Goal: Task Accomplishment & Management: Manage account settings

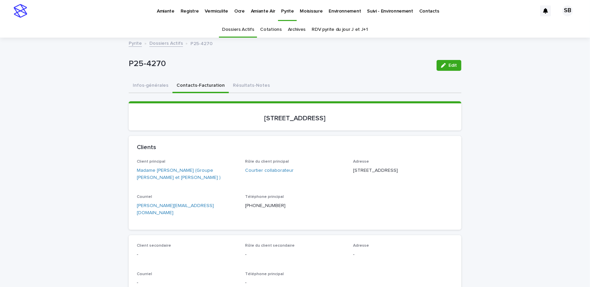
scroll to position [21, 0]
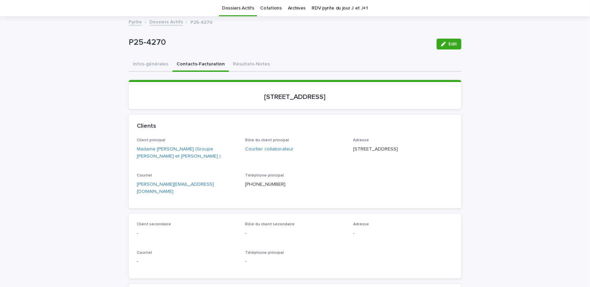
drag, startPoint x: 174, startPoint y: 48, endPoint x: 114, endPoint y: 57, distance: 61.2
click at [171, 49] on div "P25-4270" at bounding box center [280, 44] width 302 height 13
drag, startPoint x: 170, startPoint y: 44, endPoint x: 124, endPoint y: 48, distance: 46.0
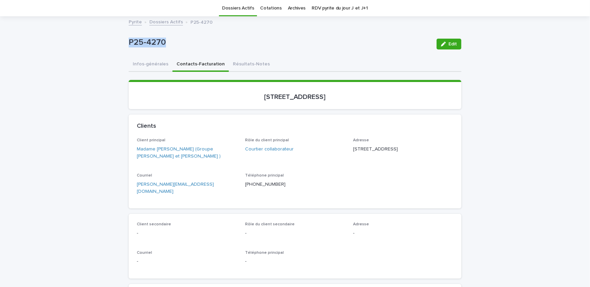
copy p "P25-4270"
drag, startPoint x: 319, startPoint y: 106, endPoint x: 196, endPoint y: 113, distance: 122.7
click at [196, 113] on div "Loading... Saving… [STREET_ADDRESS]" at bounding box center [295, 97] width 333 height 35
copy p "[STREET_ADDRESS]"
drag, startPoint x: 163, startPoint y: 44, endPoint x: 125, endPoint y: 51, distance: 38.6
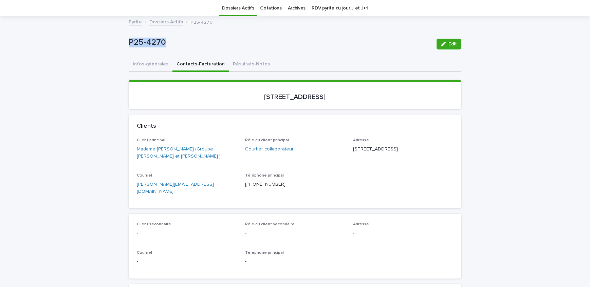
copy p "P25-4270"
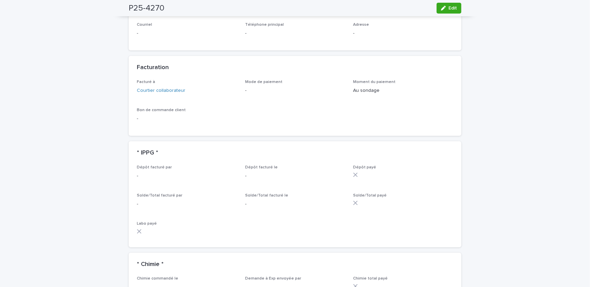
scroll to position [515, 0]
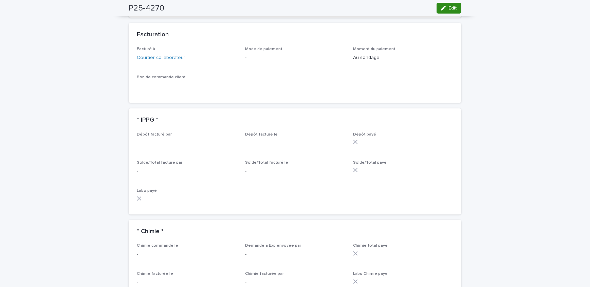
click at [446, 13] on button "Edit" at bounding box center [448, 8] width 25 height 11
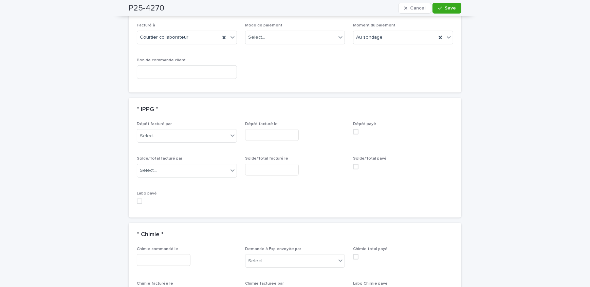
scroll to position [584, 0]
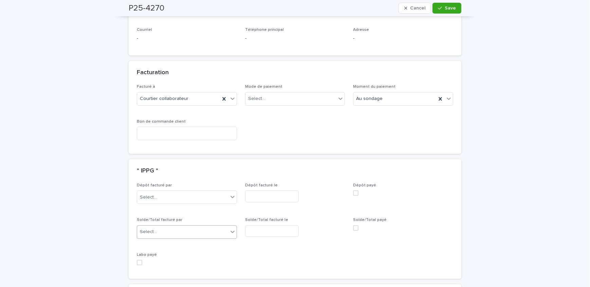
click at [173, 227] on div "Select..." at bounding box center [182, 232] width 91 height 11
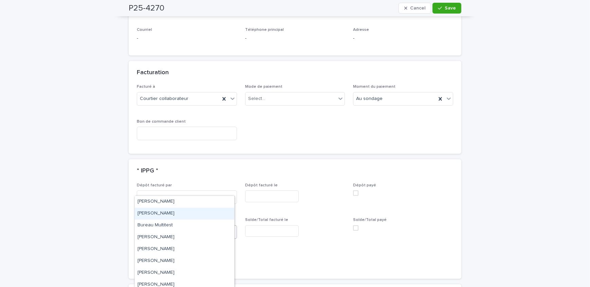
scroll to position [122, 0]
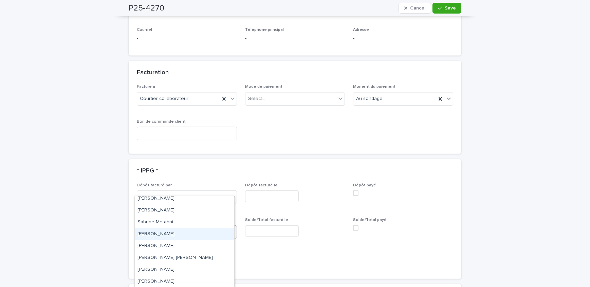
click at [172, 231] on div "[PERSON_NAME]" at bounding box center [184, 235] width 99 height 12
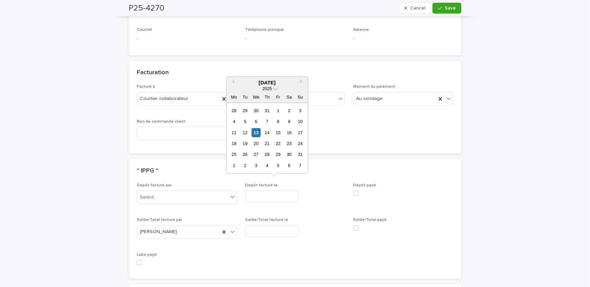
click at [277, 226] on input "text" at bounding box center [272, 232] width 54 height 12
click at [257, 133] on div "13" at bounding box center [255, 132] width 9 height 9
type input "**********"
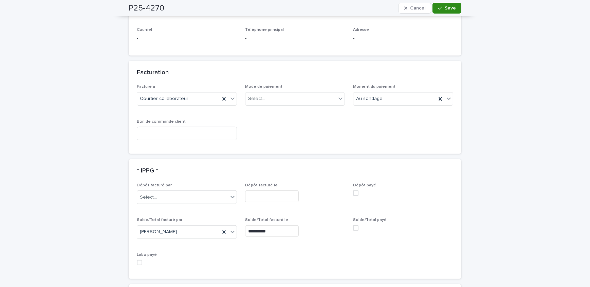
click at [446, 7] on span "Save" at bounding box center [449, 8] width 11 height 5
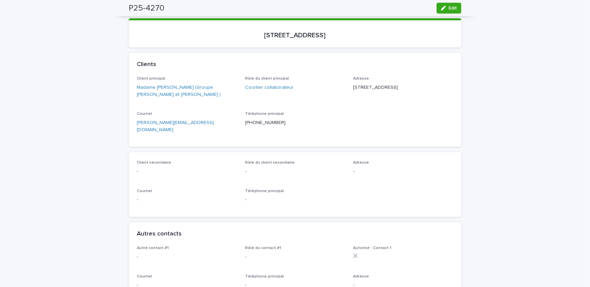
scroll to position [0, 0]
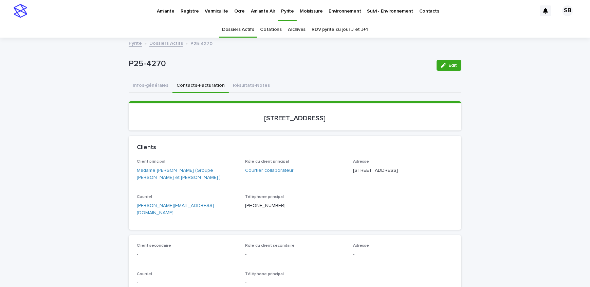
click at [163, 40] on link "Dossiers Actifs" at bounding box center [166, 43] width 34 height 8
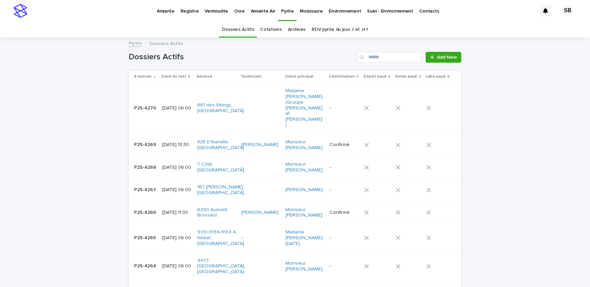
click at [142, 141] on p "P25-4269" at bounding box center [145, 144] width 23 height 7
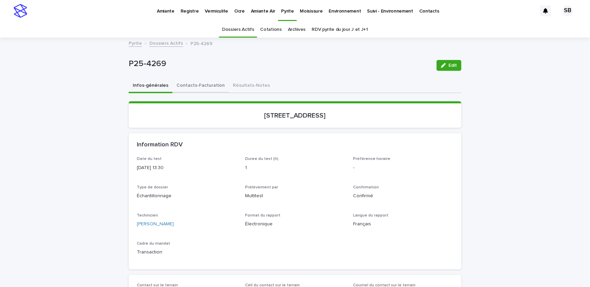
click at [208, 88] on button "Contacts-Facturation" at bounding box center [200, 86] width 56 height 14
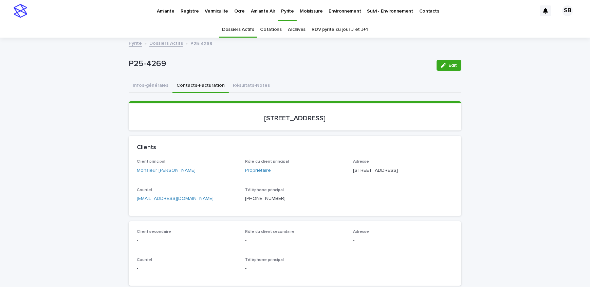
click at [161, 44] on link "Dossiers Actifs" at bounding box center [166, 43] width 34 height 8
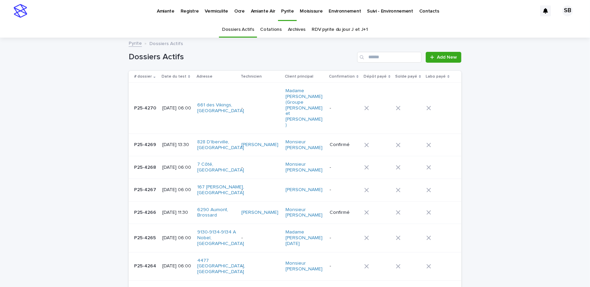
scroll to position [21, 0]
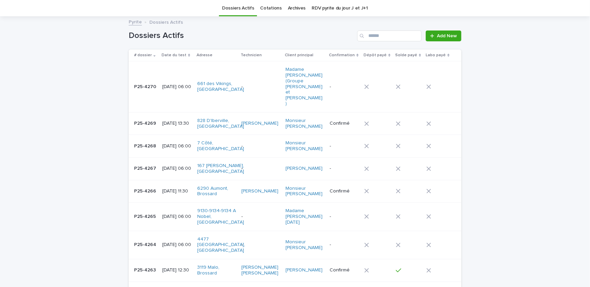
click at [440, 82] on div at bounding box center [438, 87] width 24 height 10
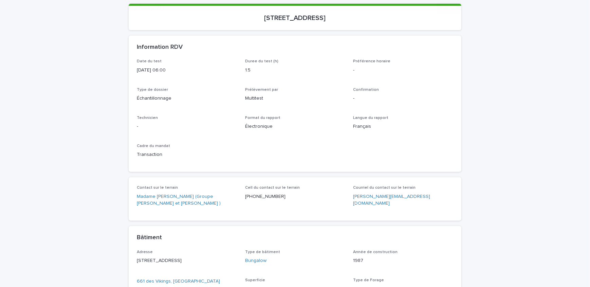
scroll to position [114, 0]
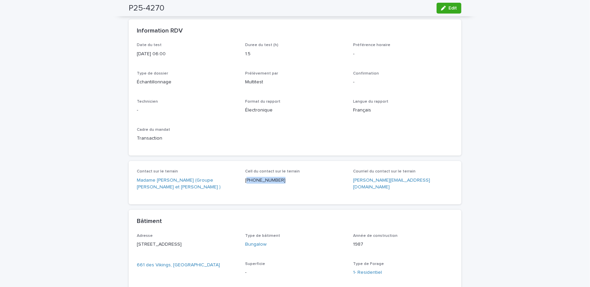
drag, startPoint x: 278, startPoint y: 184, endPoint x: 243, endPoint y: 184, distance: 34.9
click at [245, 184] on div "Cell du contact sur le terrain [PHONE_NUMBER]" at bounding box center [295, 179] width 100 height 20
copy p "514) 245-2884"
click at [155, 109] on p "-" at bounding box center [187, 110] width 100 height 7
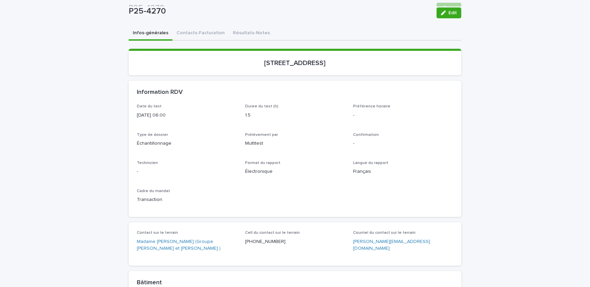
scroll to position [52, 0]
drag, startPoint x: 442, startPoint y: 13, endPoint x: 320, endPoint y: 105, distance: 152.4
click at [442, 13] on icon "button" at bounding box center [443, 13] width 5 height 5
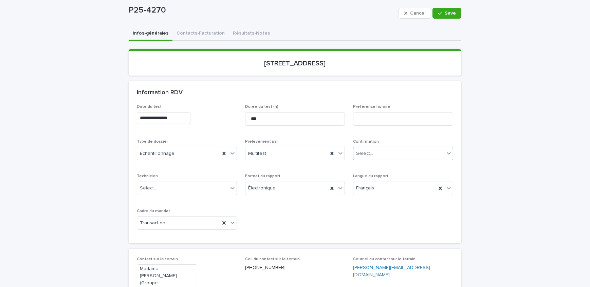
click at [412, 151] on div "Select..." at bounding box center [398, 153] width 91 height 11
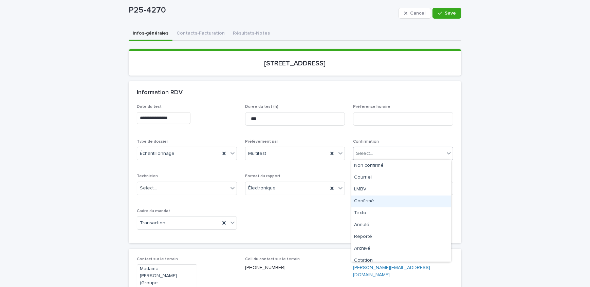
click at [388, 206] on div "Confirmé" at bounding box center [400, 202] width 99 height 12
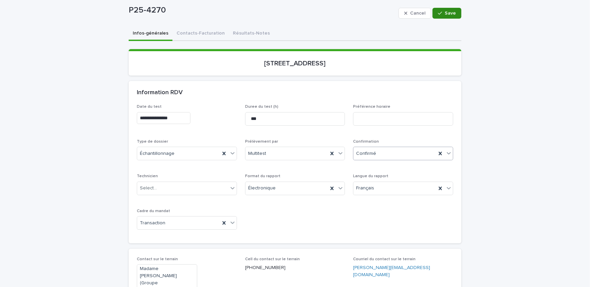
click at [443, 8] on button "Save" at bounding box center [446, 13] width 29 height 11
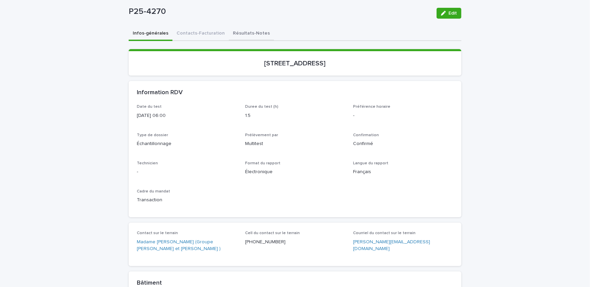
click at [239, 35] on button "Résultats-Notes" at bounding box center [251, 34] width 45 height 14
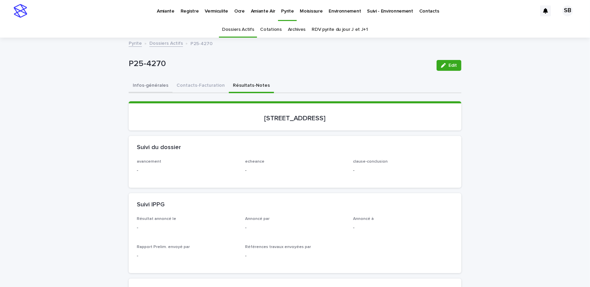
click at [158, 87] on button "Infos-générales" at bounding box center [151, 86] width 44 height 14
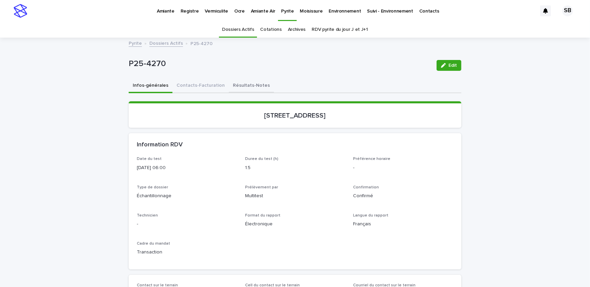
click at [241, 87] on button "Résultats-Notes" at bounding box center [251, 86] width 45 height 14
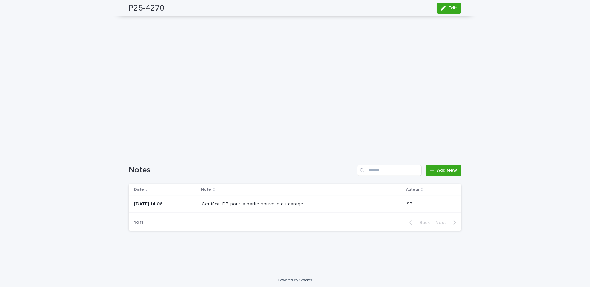
scroll to position [512, 0]
click at [454, 166] on span "Add New" at bounding box center [447, 168] width 20 height 5
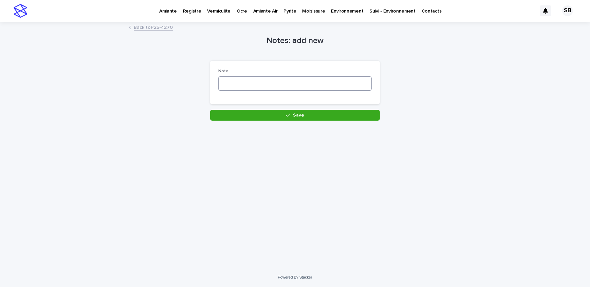
click at [289, 87] on textarea at bounding box center [294, 83] width 153 height 15
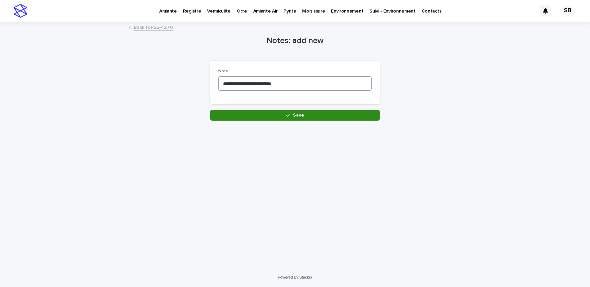
type textarea "**********"
click at [285, 115] on button "Save" at bounding box center [295, 115] width 170 height 11
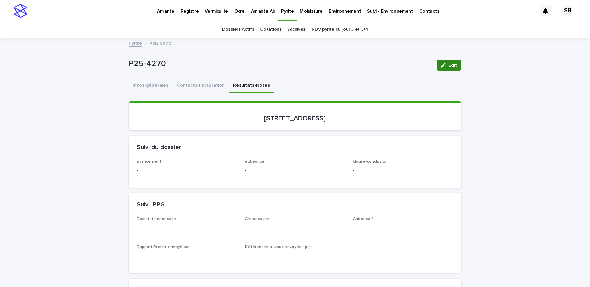
click at [158, 83] on button "Infos-générales" at bounding box center [151, 86] width 44 height 14
click at [444, 61] on button "Edit" at bounding box center [448, 65] width 25 height 11
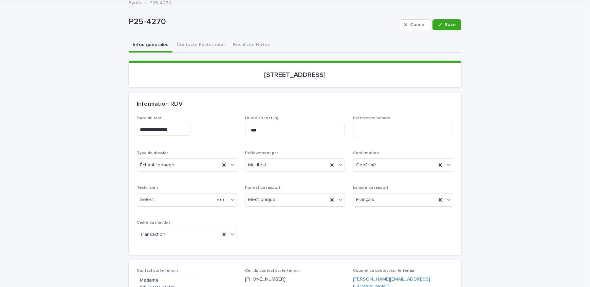
scroll to position [61, 0]
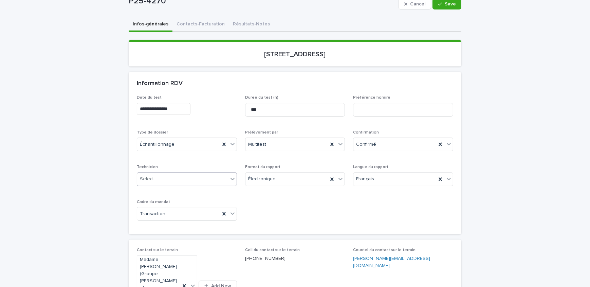
click at [176, 180] on div "Select..." at bounding box center [182, 179] width 91 height 11
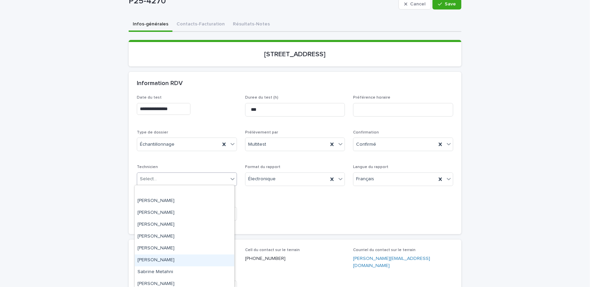
scroll to position [112, 0]
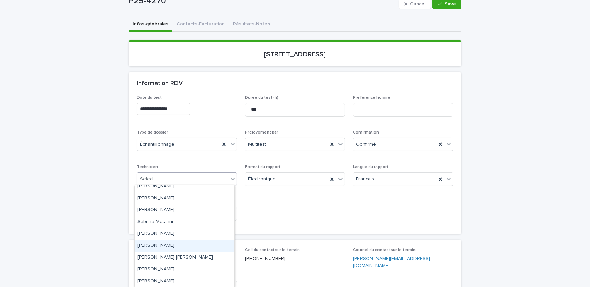
click at [167, 247] on div "[PERSON_NAME]" at bounding box center [184, 246] width 99 height 12
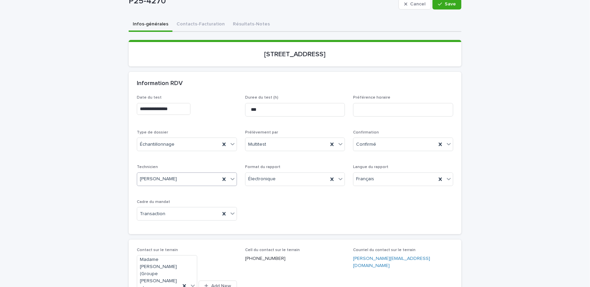
click at [189, 107] on input "**********" at bounding box center [164, 109] width 54 height 12
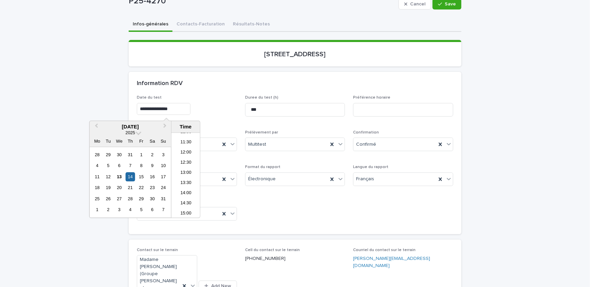
scroll to position [239, 0]
click at [187, 191] on li "14:30" at bounding box center [185, 194] width 29 height 10
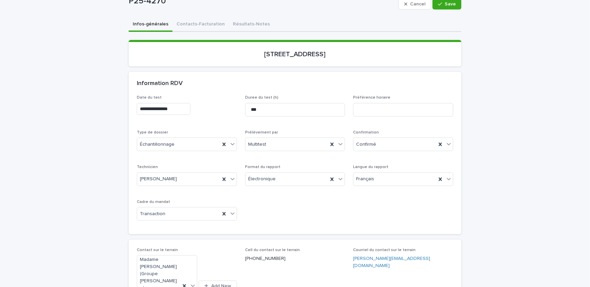
click at [175, 109] on input "**********" at bounding box center [164, 109] width 54 height 12
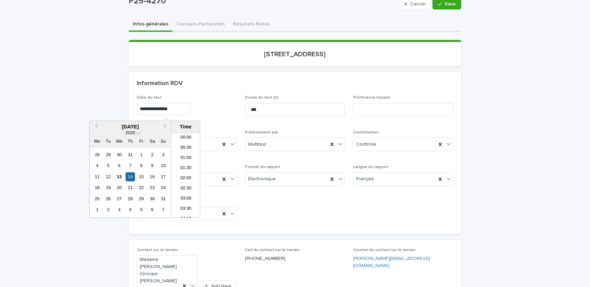
scroll to position [258, 0]
type input "**********"
click at [369, 56] on p "[STREET_ADDRESS]" at bounding box center [295, 54] width 316 height 8
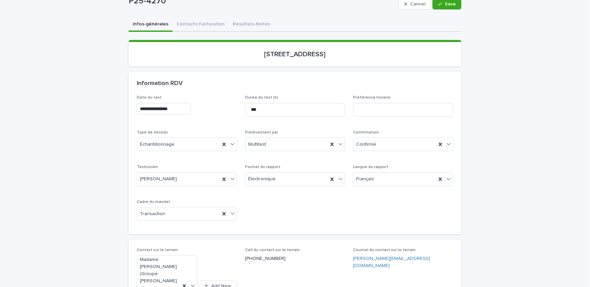
click at [451, 6] on button "Save" at bounding box center [446, 4] width 29 height 11
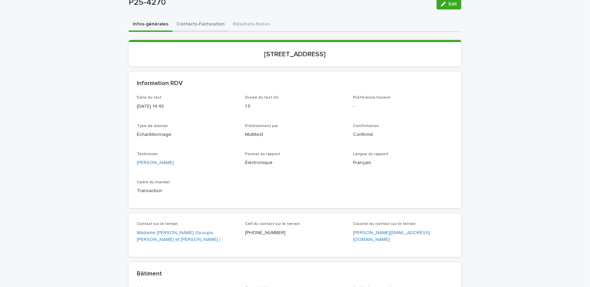
click at [198, 27] on button "Contacts-Facturation" at bounding box center [200, 25] width 56 height 14
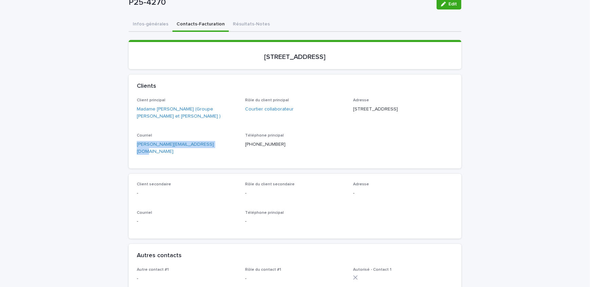
drag, startPoint x: 207, startPoint y: 149, endPoint x: 119, endPoint y: 151, distance: 87.9
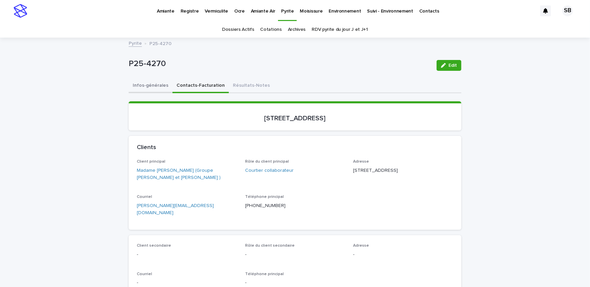
click at [149, 83] on button "Infos-générales" at bounding box center [151, 86] width 44 height 14
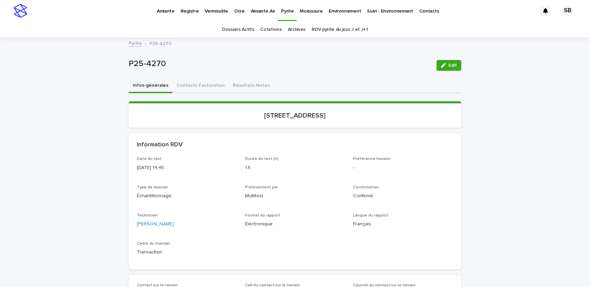
click at [132, 41] on link "Pyrite" at bounding box center [135, 43] width 13 height 8
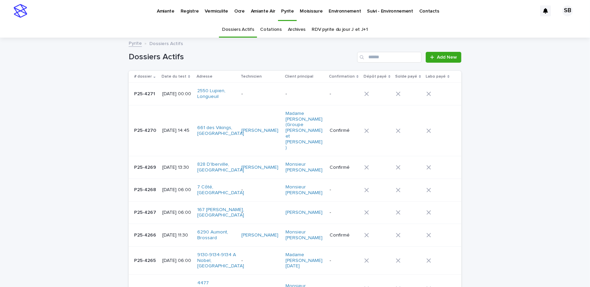
click at [221, 14] on p "Vermiculite" at bounding box center [216, 7] width 23 height 14
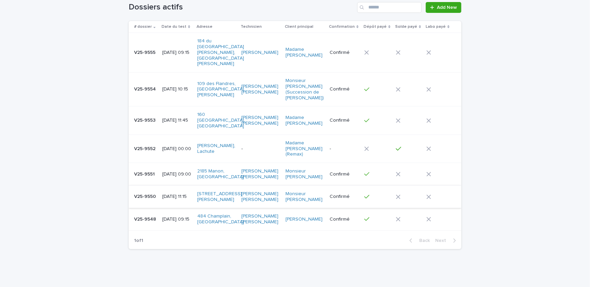
scroll to position [53, 0]
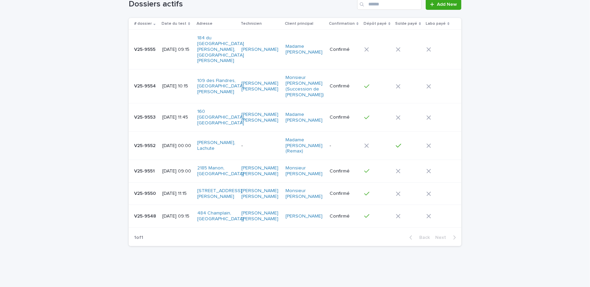
click at [150, 188] on div "V25-9550 V25-9550" at bounding box center [145, 193] width 23 height 11
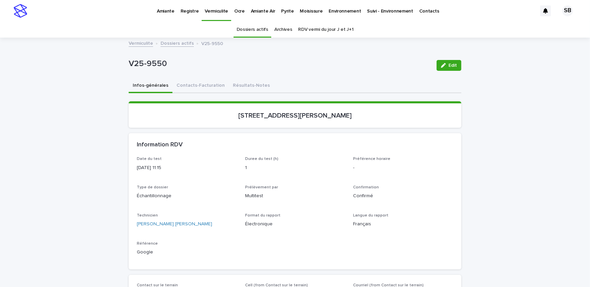
click at [181, 44] on link "Dossiers actifs" at bounding box center [176, 43] width 33 height 8
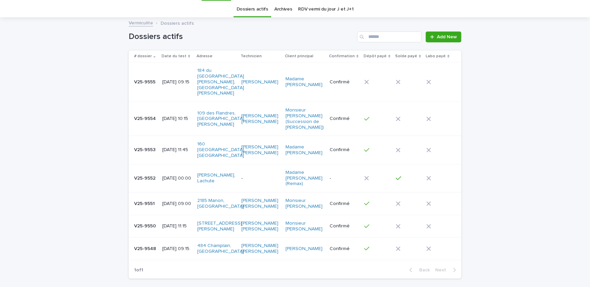
scroll to position [21, 0]
click at [148, 199] on p "V25-9551" at bounding box center [145, 202] width 22 height 7
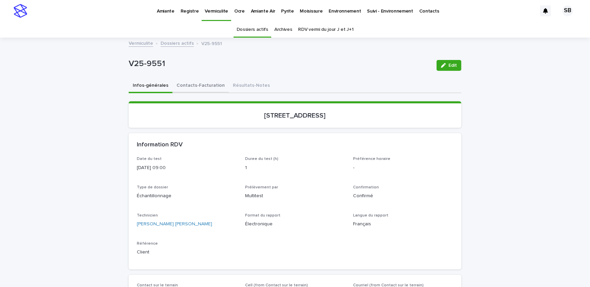
click at [202, 82] on button "Contacts-Facturation" at bounding box center [200, 86] width 56 height 14
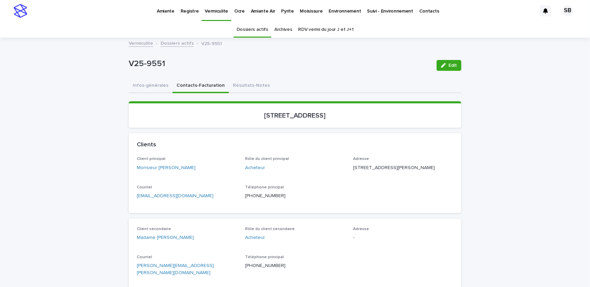
drag, startPoint x: 238, startPoint y: 92, endPoint x: 416, endPoint y: 62, distance: 180.8
click at [238, 92] on button "Résultats-Notes" at bounding box center [251, 86] width 45 height 14
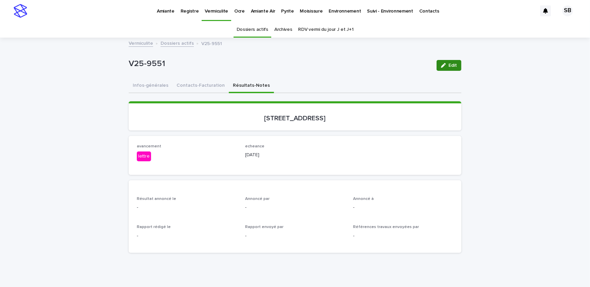
click at [449, 68] on button "Edit" at bounding box center [448, 65] width 25 height 11
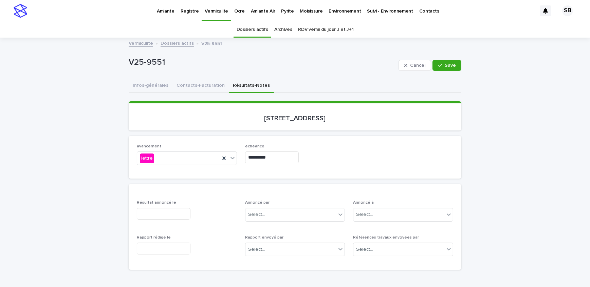
scroll to position [61, 0]
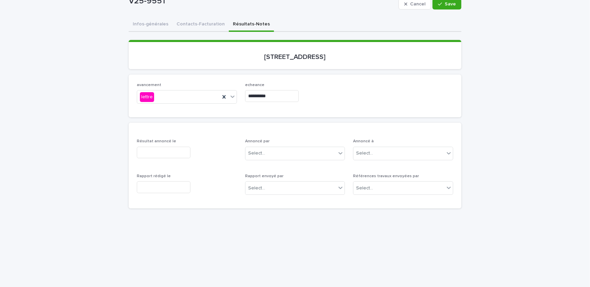
click at [173, 152] on input "text" at bounding box center [164, 153] width 54 height 12
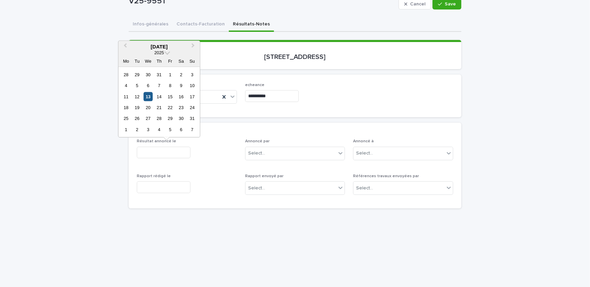
click at [150, 94] on div "13" at bounding box center [148, 96] width 9 height 9
type input "**********"
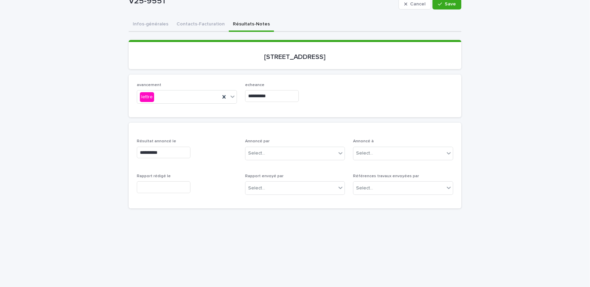
click at [155, 184] on input "text" at bounding box center [164, 188] width 54 height 12
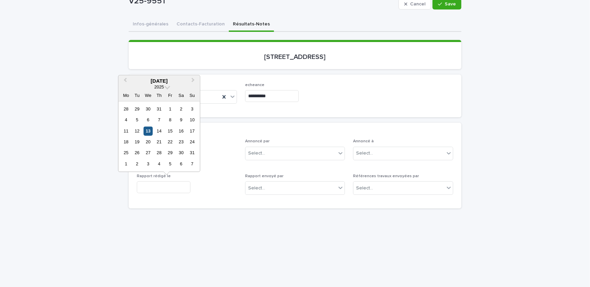
click at [148, 129] on div "13" at bounding box center [148, 131] width 9 height 9
type input "**********"
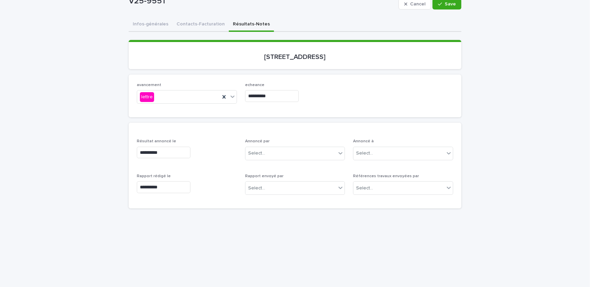
scroll to position [31, 0]
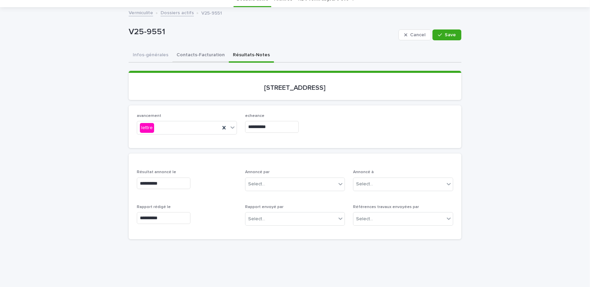
click at [196, 58] on button "Contacts-Facturation" at bounding box center [200, 56] width 56 height 14
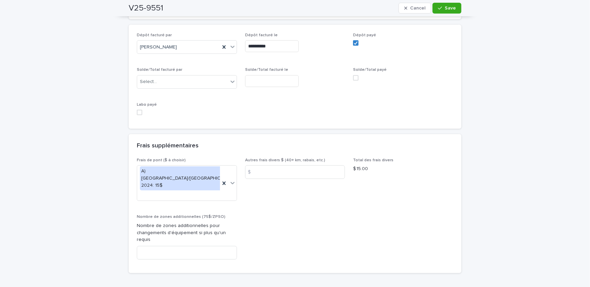
scroll to position [740, 0]
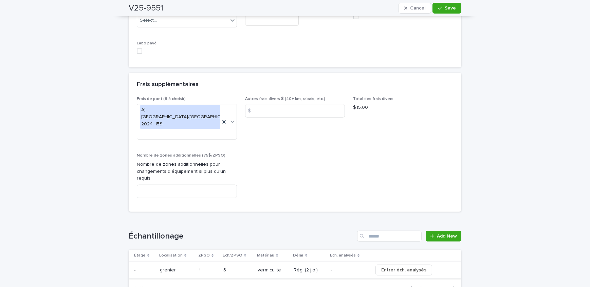
click at [393, 267] on span "Entrer éch. analysés" at bounding box center [403, 270] width 45 height 7
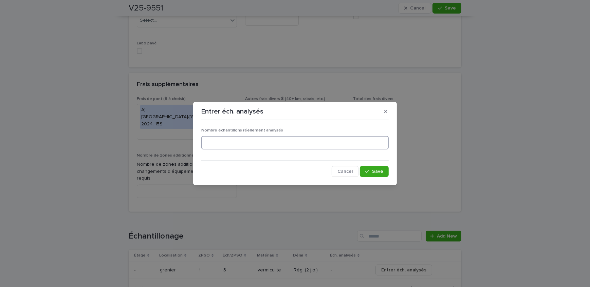
click at [257, 139] on input at bounding box center [294, 143] width 187 height 14
type input "*"
click at [371, 168] on button "Save" at bounding box center [374, 171] width 29 height 11
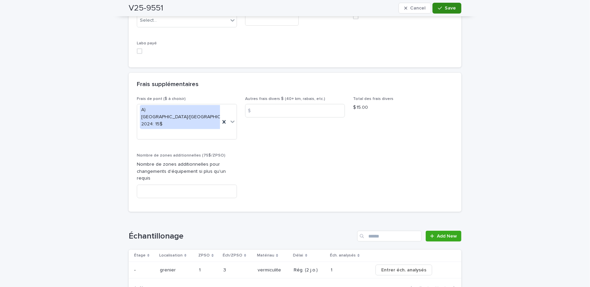
click at [447, 7] on span "Save" at bounding box center [449, 8] width 11 height 5
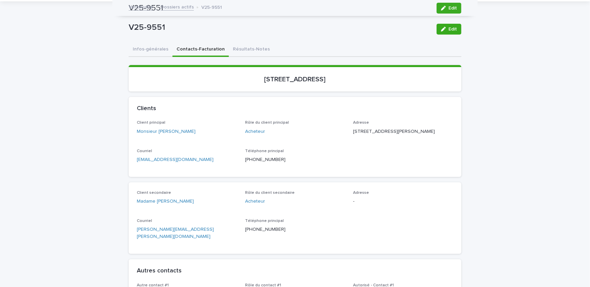
scroll to position [0, 0]
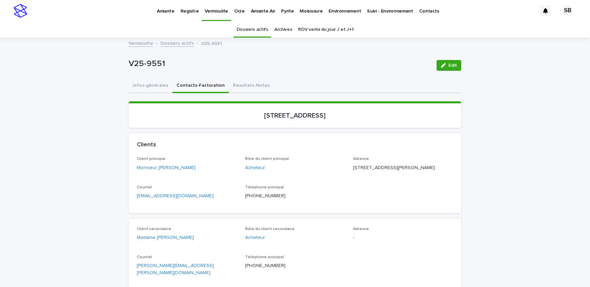
click at [181, 44] on link "Dossiers actifs" at bounding box center [176, 43] width 33 height 8
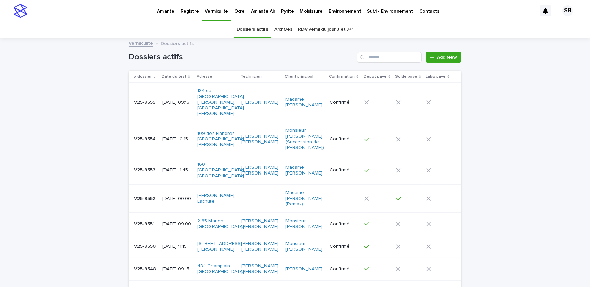
scroll to position [21, 0]
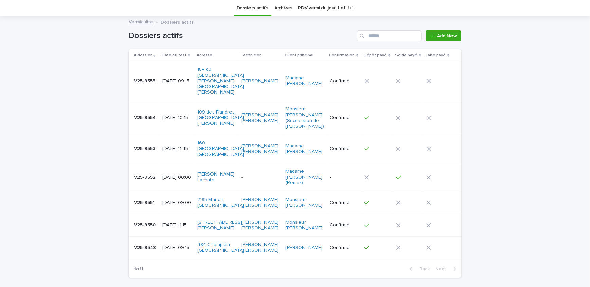
click at [153, 220] on div "V25-9550 V25-9550" at bounding box center [145, 225] width 23 height 11
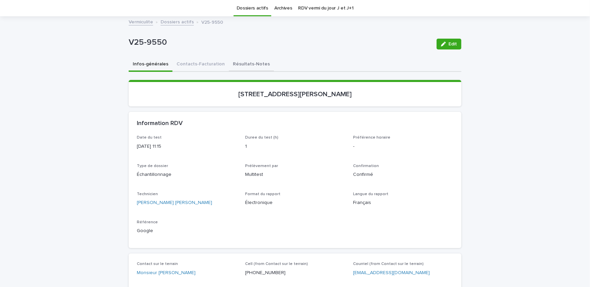
click at [245, 65] on button "Résultats-Notes" at bounding box center [251, 65] width 45 height 14
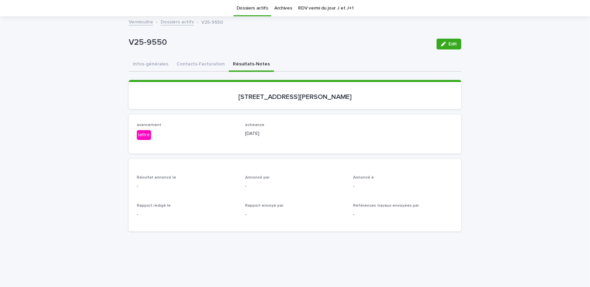
click at [444, 36] on div "Edit" at bounding box center [447, 44] width 27 height 27
click at [449, 43] on span "Edit" at bounding box center [452, 44] width 8 height 5
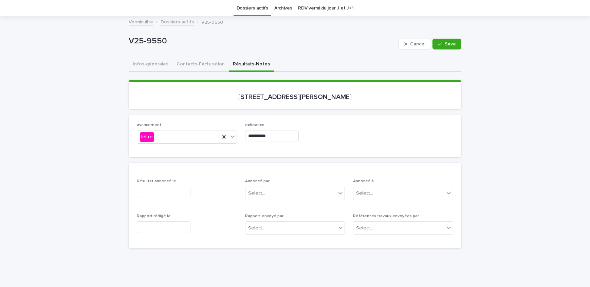
click at [169, 194] on input "text" at bounding box center [164, 193] width 54 height 12
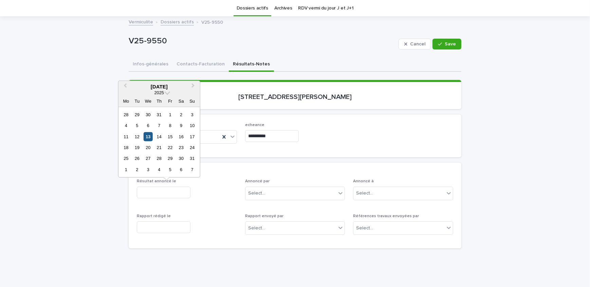
click at [150, 137] on div "13" at bounding box center [148, 136] width 9 height 9
type input "**********"
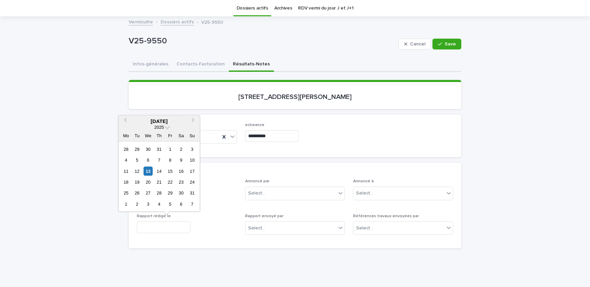
click at [166, 228] on input "text" at bounding box center [164, 228] width 54 height 12
click at [148, 165] on div "4 5 6 7 8 9 10" at bounding box center [158, 160] width 77 height 11
click at [148, 169] on div "13" at bounding box center [148, 171] width 9 height 9
type input "**********"
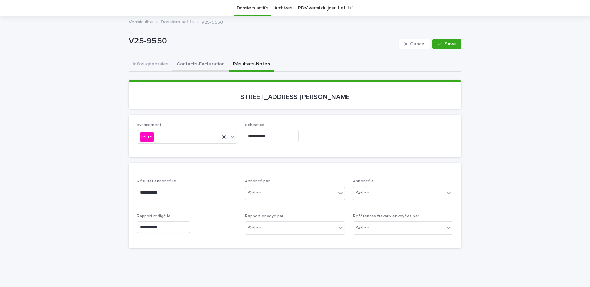
click at [209, 66] on button "Contacts-Facturation" at bounding box center [200, 65] width 56 height 14
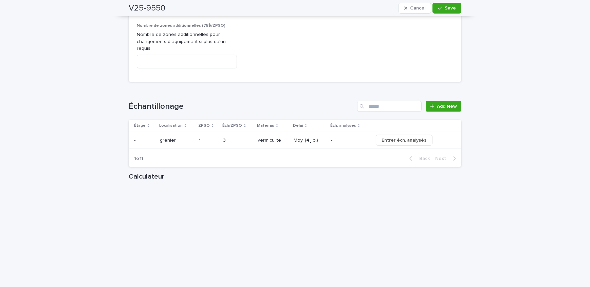
scroll to position [823, 0]
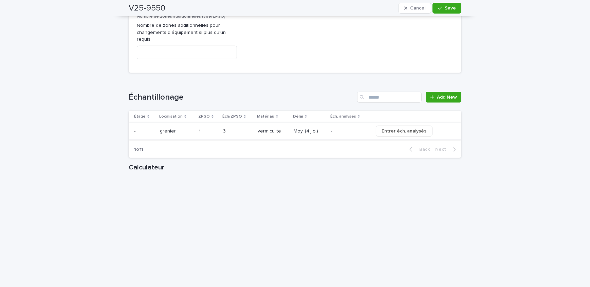
click at [395, 126] on button "Entrer éch. analysés" at bounding box center [404, 131] width 57 height 11
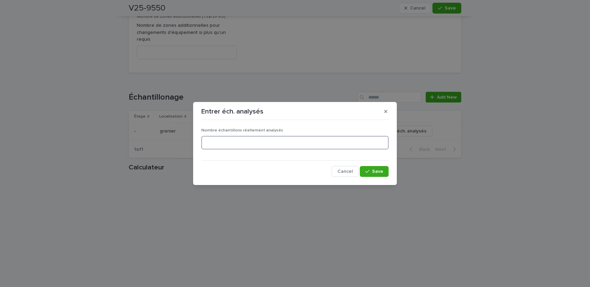
click at [242, 143] on input at bounding box center [294, 143] width 187 height 14
type input "*"
click at [369, 174] on icon "button" at bounding box center [367, 171] width 4 height 5
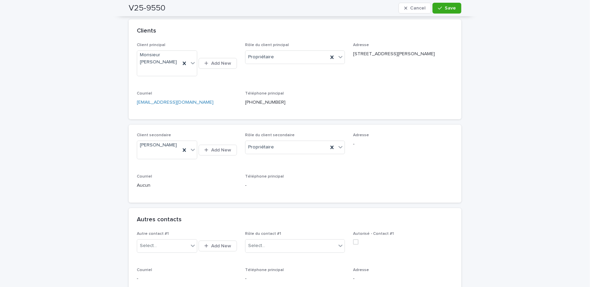
scroll to position [0, 0]
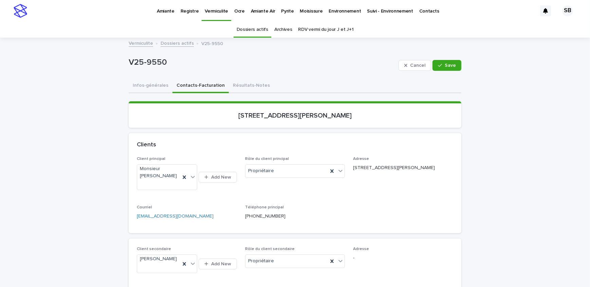
click at [440, 67] on div "button" at bounding box center [441, 65] width 7 height 5
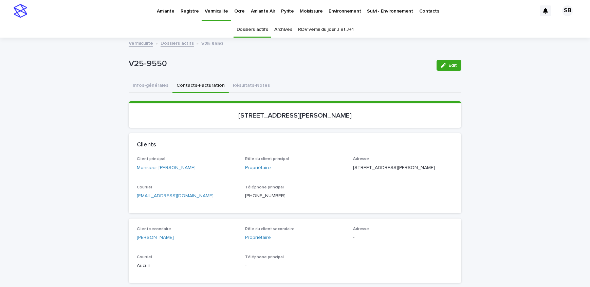
click at [164, 42] on link "Dossiers actifs" at bounding box center [176, 43] width 33 height 8
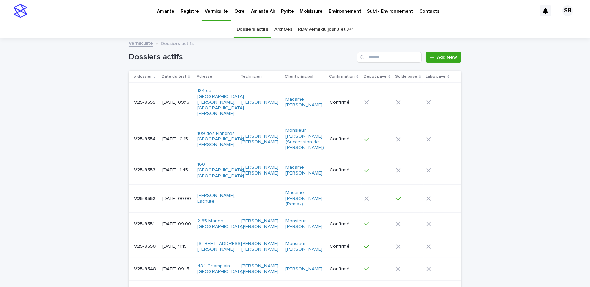
click at [152, 265] on p "V25-9548" at bounding box center [145, 268] width 23 height 7
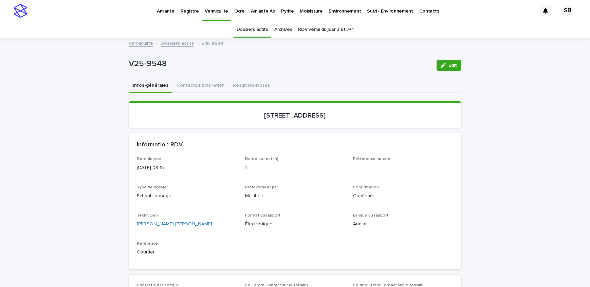
click at [208, 83] on button "Contacts-Facturation" at bounding box center [200, 86] width 56 height 14
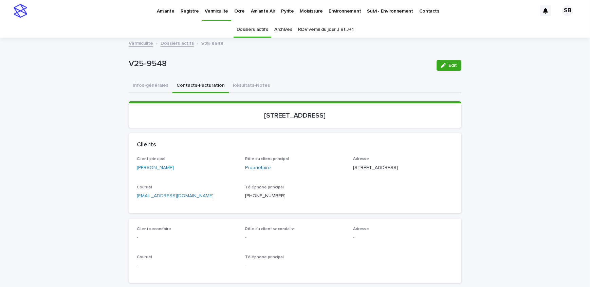
scroll to position [31, 0]
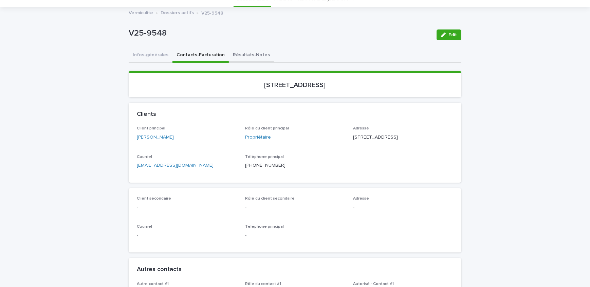
click at [241, 58] on button "Résultats-Notes" at bounding box center [251, 56] width 45 height 14
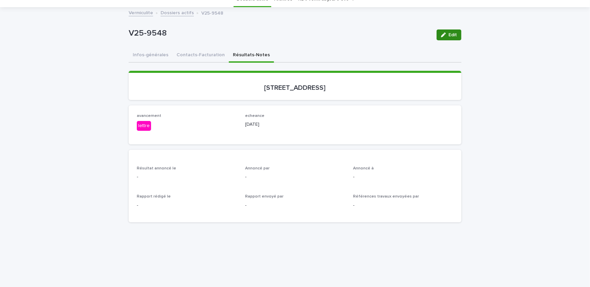
click at [441, 30] on button "Edit" at bounding box center [448, 35] width 25 height 11
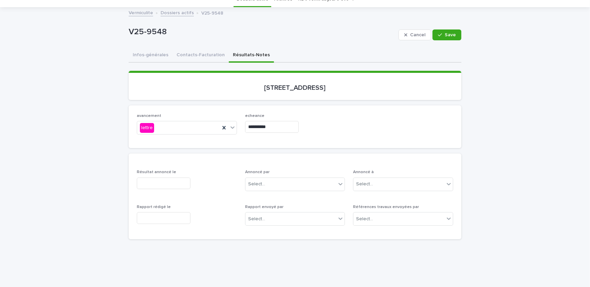
click at [165, 178] on input "text" at bounding box center [164, 184] width 54 height 12
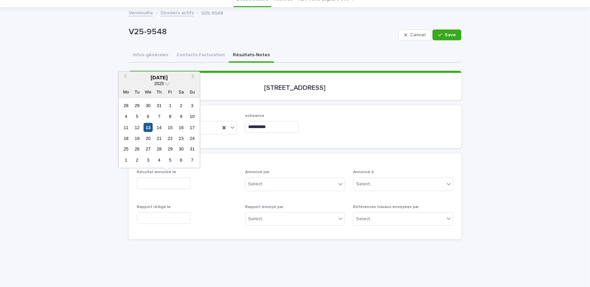
click at [149, 127] on div "13" at bounding box center [148, 127] width 9 height 9
type input "**********"
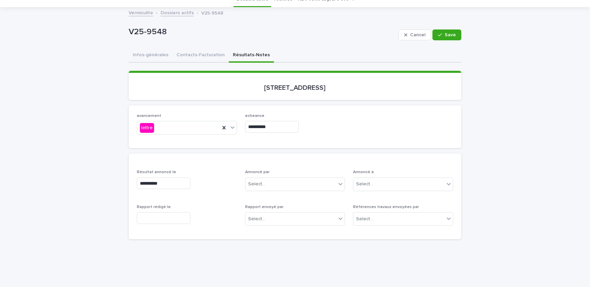
click at [164, 218] on input "text" at bounding box center [164, 218] width 54 height 12
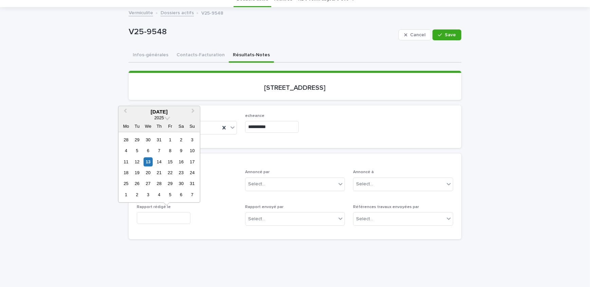
click at [152, 162] on div "13" at bounding box center [148, 161] width 9 height 9
type input "**********"
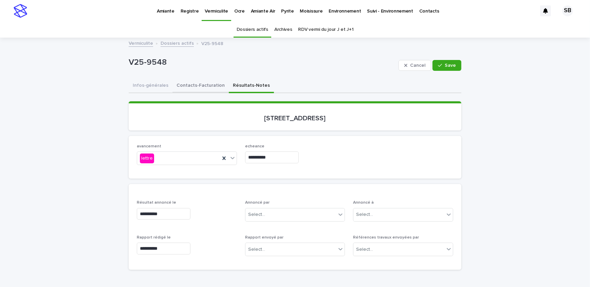
click at [191, 86] on button "Contacts-Facturation" at bounding box center [200, 86] width 56 height 14
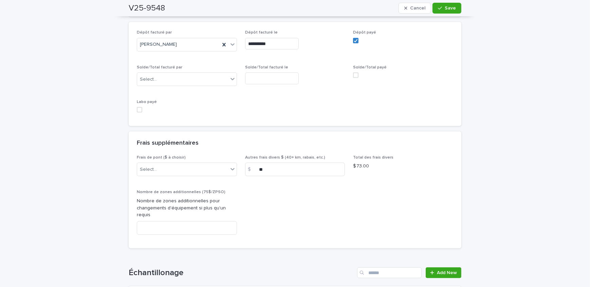
scroll to position [771, 0]
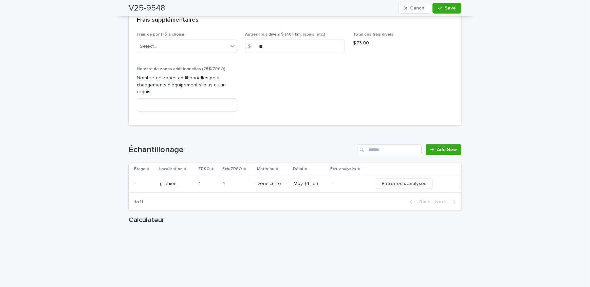
click at [389, 181] on span "Entrer éch. analysés" at bounding box center [403, 184] width 45 height 7
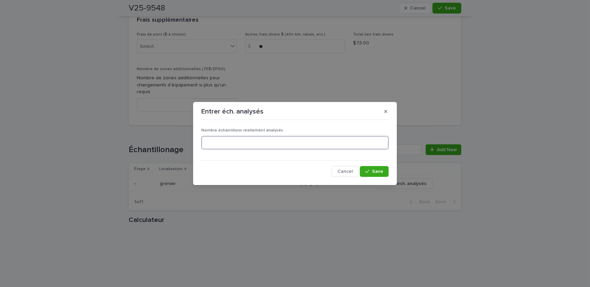
click at [265, 146] on input at bounding box center [294, 143] width 187 height 14
type input "*"
click at [371, 172] on div "button" at bounding box center [368, 171] width 7 height 5
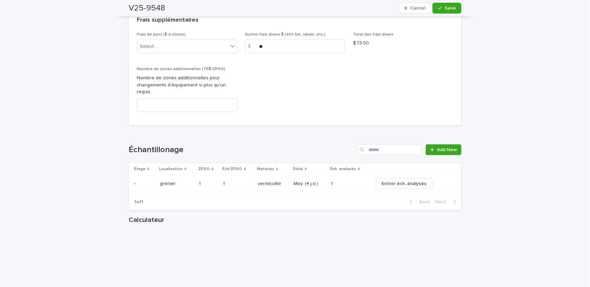
click at [440, 14] on div "V25-9548 Cancel Save" at bounding box center [295, 8] width 333 height 16
click at [438, 7] on icon "button" at bounding box center [440, 8] width 4 height 5
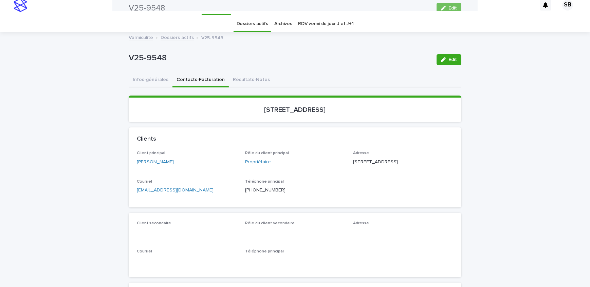
scroll to position [0, 0]
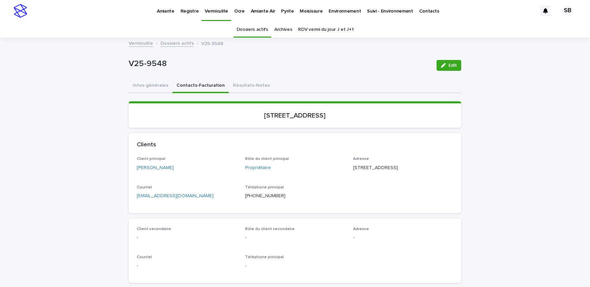
click at [251, 84] on button "Résultats-Notes" at bounding box center [251, 86] width 45 height 14
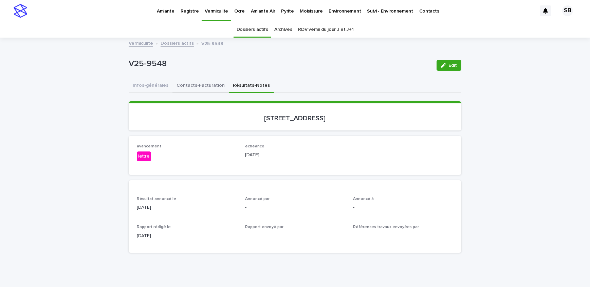
drag, startPoint x: 198, startPoint y: 88, endPoint x: 202, endPoint y: 90, distance: 4.1
click at [198, 88] on button "Contacts-Facturation" at bounding box center [200, 86] width 56 height 14
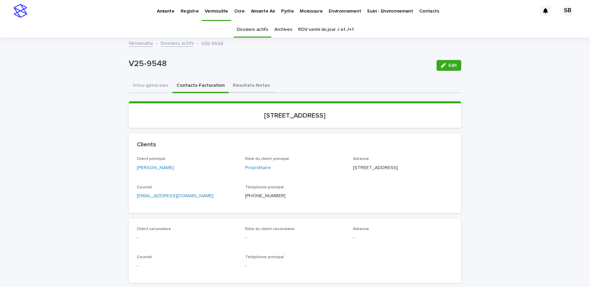
click at [250, 85] on button "Résultats-Notes" at bounding box center [251, 86] width 45 height 14
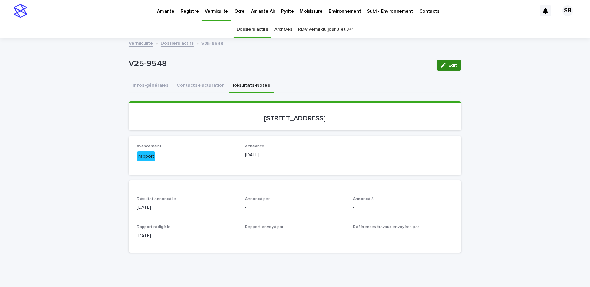
click at [444, 66] on div "button" at bounding box center [444, 65] width 7 height 5
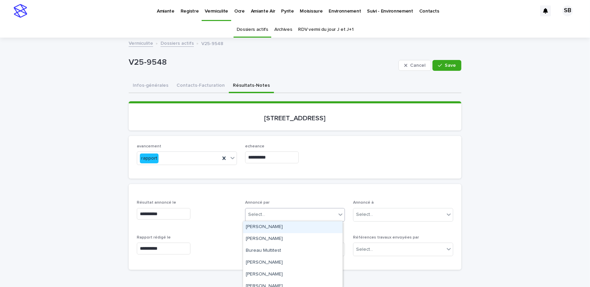
click at [272, 212] on div "Select..." at bounding box center [290, 214] width 91 height 11
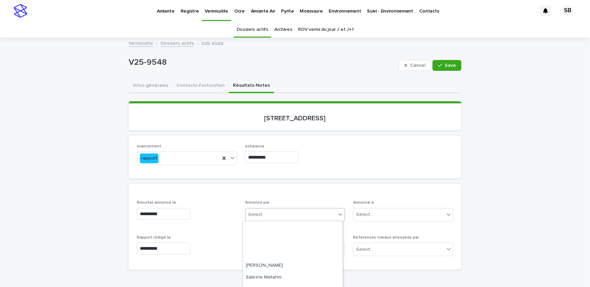
scroll to position [147, 0]
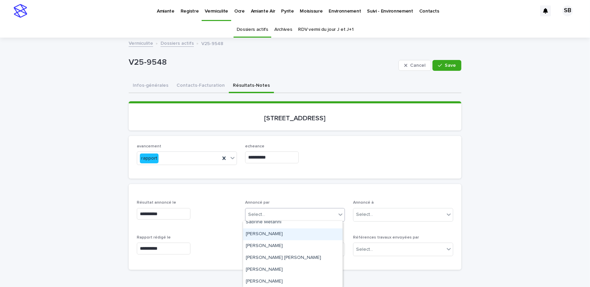
click at [277, 233] on div "[PERSON_NAME]" at bounding box center [292, 235] width 99 height 12
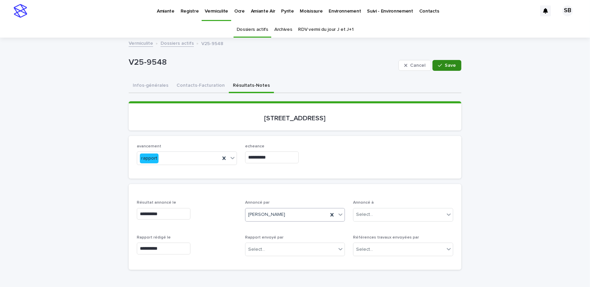
click at [444, 62] on button "Save" at bounding box center [446, 65] width 29 height 11
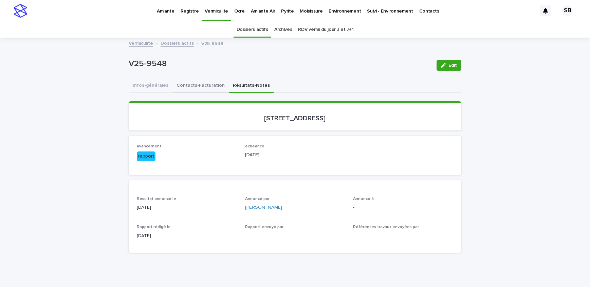
click at [195, 89] on button "Contacts-Facturation" at bounding box center [200, 86] width 56 height 14
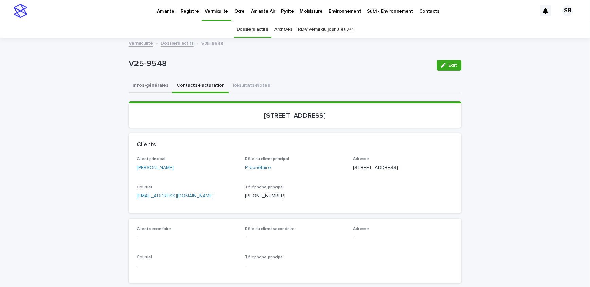
click at [148, 91] on button "Infos-générales" at bounding box center [151, 86] width 44 height 14
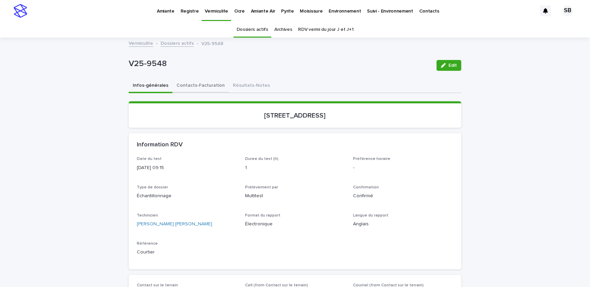
click at [200, 85] on button "Contacts-Facturation" at bounding box center [200, 86] width 56 height 14
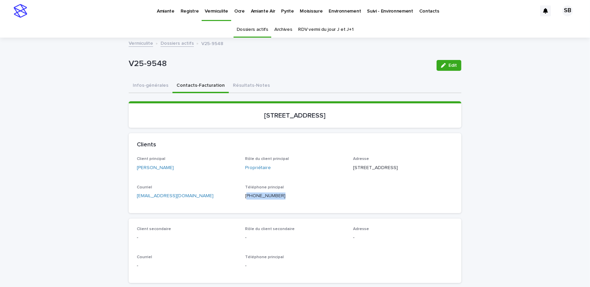
drag, startPoint x: 275, startPoint y: 206, endPoint x: 244, endPoint y: 212, distance: 31.1
click at [244, 212] on div "Client principal [PERSON_NAME] Rôle du client principal Propriétaire Adresse [S…" at bounding box center [295, 185] width 333 height 56
copy p "514) 714-1955"
drag, startPoint x: 146, startPoint y: 83, endPoint x: 143, endPoint y: 87, distance: 5.1
click at [146, 83] on button "Infos-générales" at bounding box center [151, 86] width 44 height 14
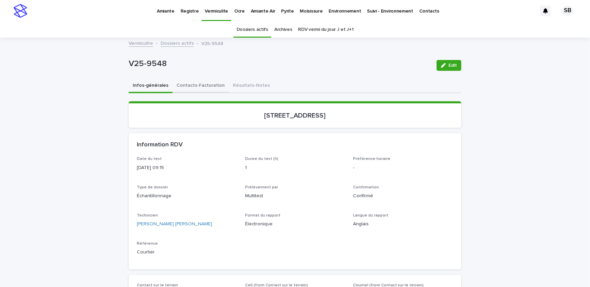
click at [181, 81] on button "Contacts-Facturation" at bounding box center [200, 86] width 56 height 14
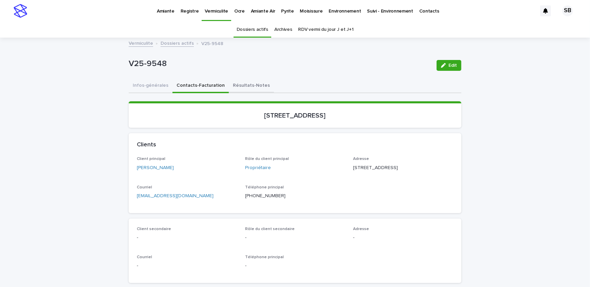
click at [247, 86] on button "Résultats-Notes" at bounding box center [251, 86] width 45 height 14
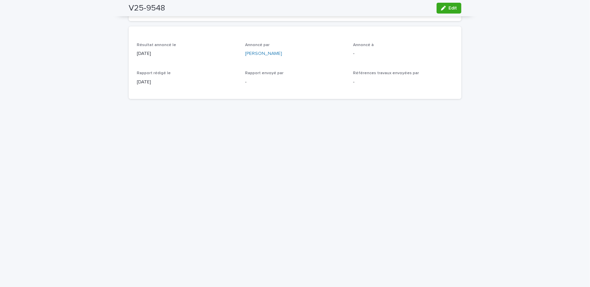
scroll to position [61, 0]
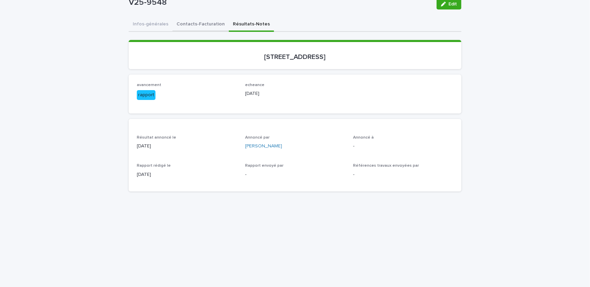
click at [176, 24] on div "Infos-générales Contacts-Facturation Résultats-Notes Can't display tree at inde…" at bounding box center [295, 246] width 333 height 457
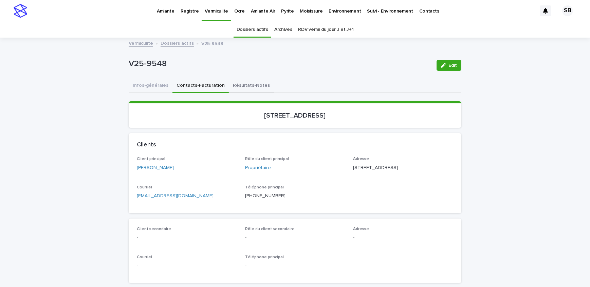
click at [248, 88] on button "Résultats-Notes" at bounding box center [251, 86] width 45 height 14
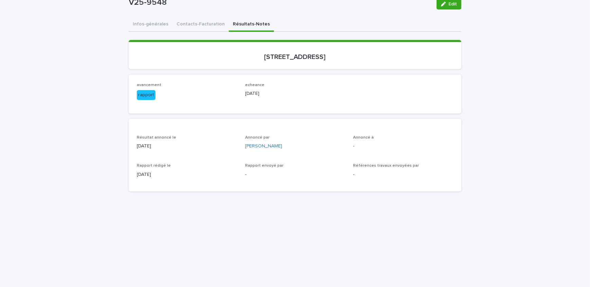
drag, startPoint x: 439, startPoint y: 8, endPoint x: 422, endPoint y: 106, distance: 99.1
click at [439, 8] on button "Edit" at bounding box center [448, 4] width 25 height 11
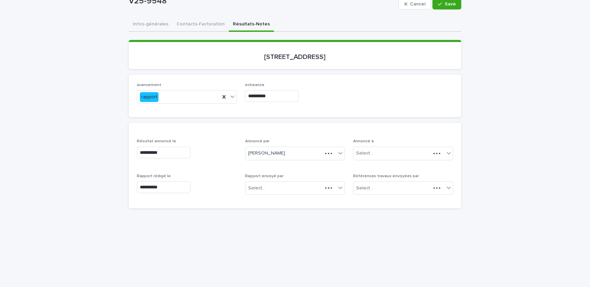
scroll to position [70, 0]
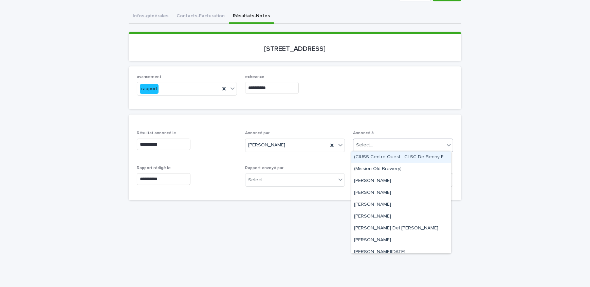
click at [382, 148] on div "Select..." at bounding box center [398, 145] width 91 height 11
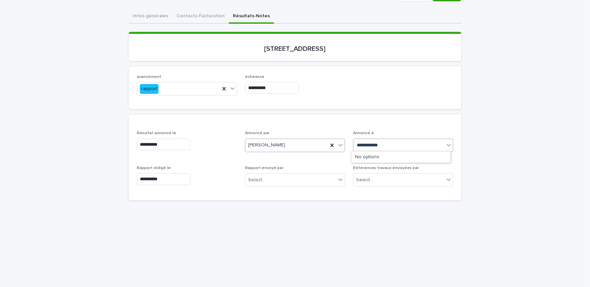
drag, startPoint x: 363, startPoint y: 144, endPoint x: 341, endPoint y: 148, distance: 22.4
click at [341, 148] on div "**********" at bounding box center [295, 161] width 316 height 61
type input "*******"
click at [195, 15] on div "**********" at bounding box center [295, 247] width 333 height 474
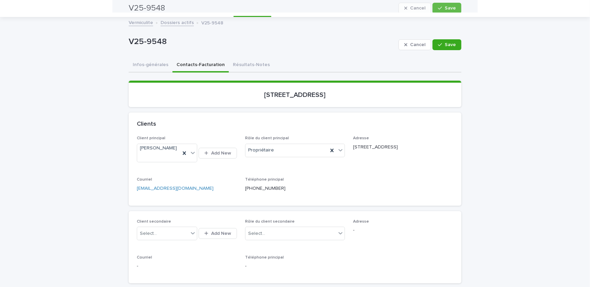
scroll to position [19, 0]
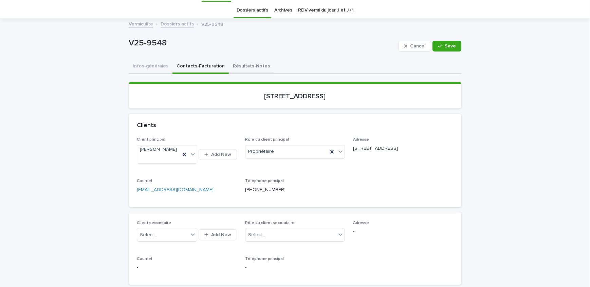
click at [248, 69] on button "Résultats-Notes" at bounding box center [251, 67] width 45 height 14
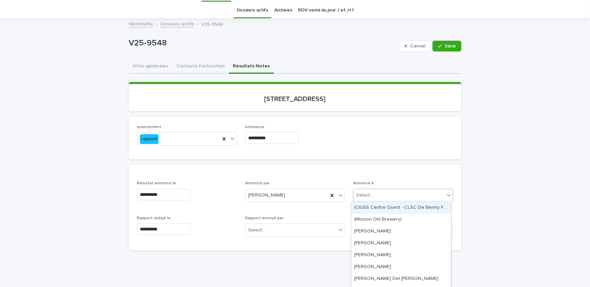
click at [386, 190] on div "Select..." at bounding box center [398, 195] width 91 height 11
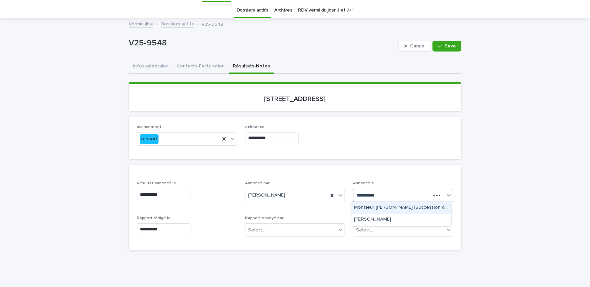
type input "**********"
click at [366, 207] on div "[PERSON_NAME]" at bounding box center [400, 208] width 99 height 12
click at [444, 46] on span "Save" at bounding box center [449, 46] width 11 height 5
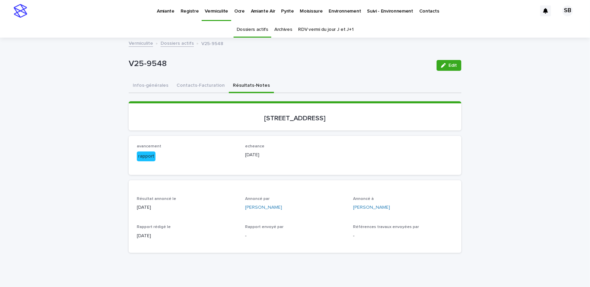
click at [286, 20] on link "Pyrite" at bounding box center [287, 10] width 19 height 21
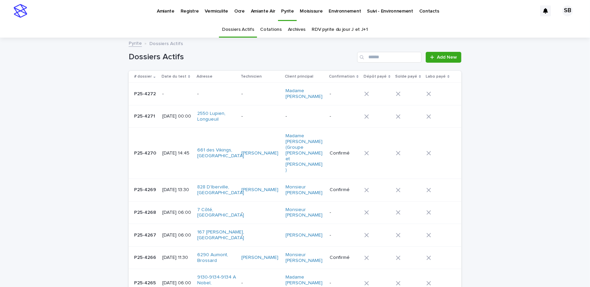
click at [155, 116] on td "P25-4271 P25-4271" at bounding box center [144, 116] width 31 height 23
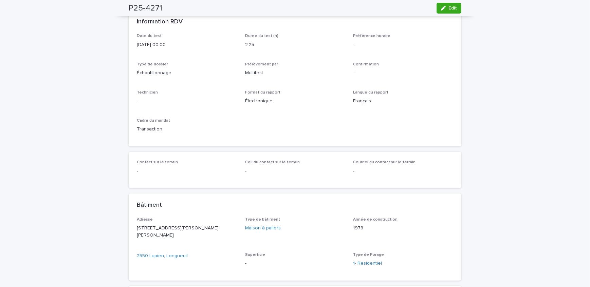
scroll to position [92, 0]
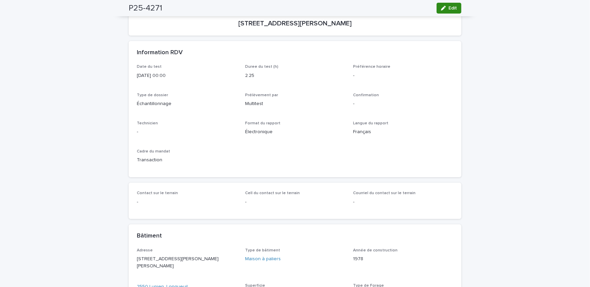
click at [448, 6] on span "Edit" at bounding box center [452, 8] width 8 height 5
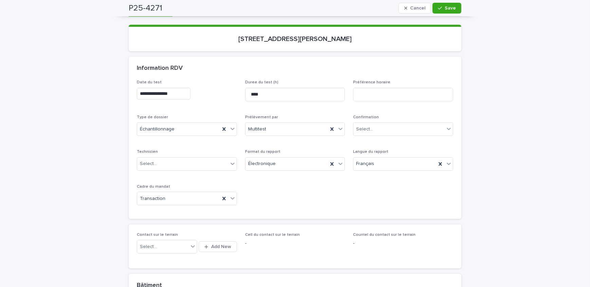
scroll to position [61, 0]
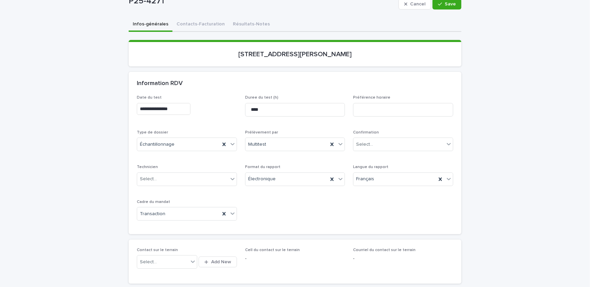
click at [183, 104] on input "**********" at bounding box center [164, 109] width 54 height 12
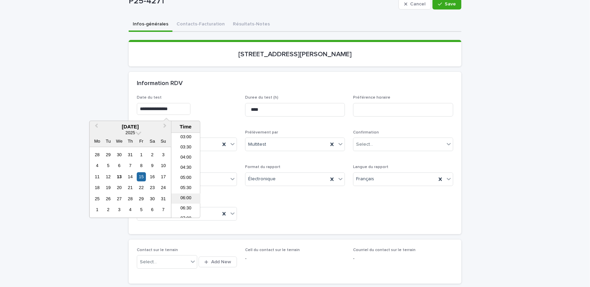
click at [187, 197] on li "06:00" at bounding box center [185, 199] width 29 height 10
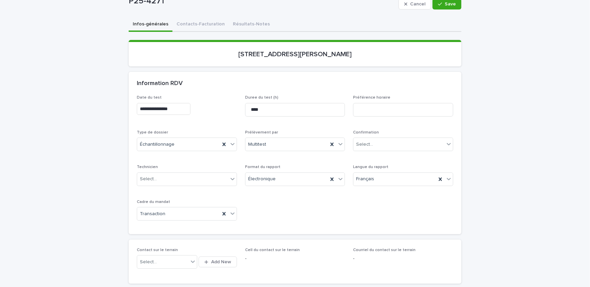
type input "**********"
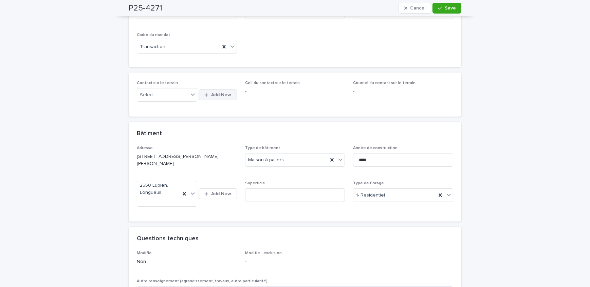
scroll to position [185, 0]
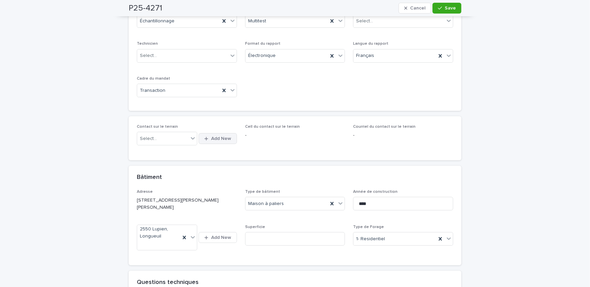
click at [222, 135] on button "Add New" at bounding box center [217, 138] width 38 height 11
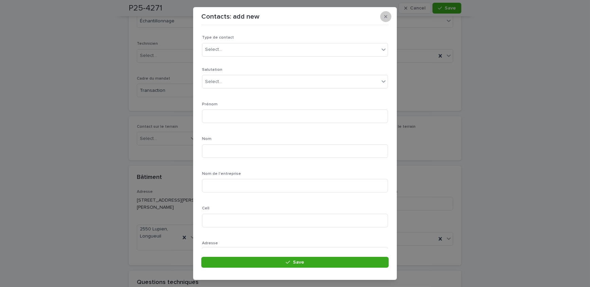
click at [387, 18] on button "button" at bounding box center [385, 16] width 11 height 11
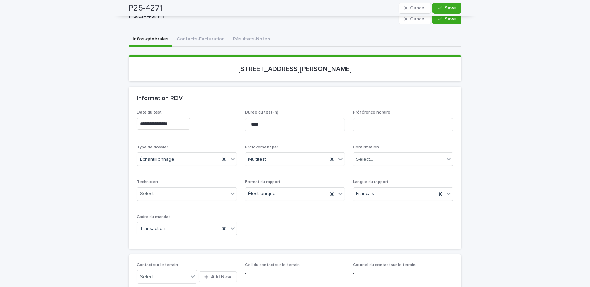
scroll to position [0, 0]
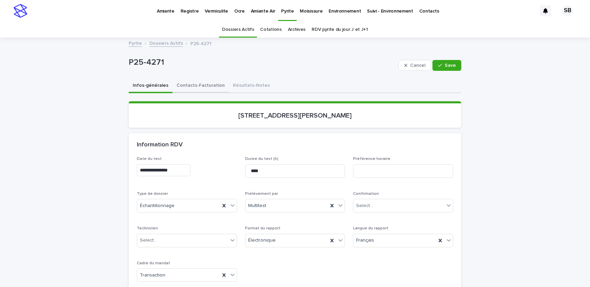
click at [187, 86] on button "Contacts-Facturation" at bounding box center [200, 86] width 56 height 14
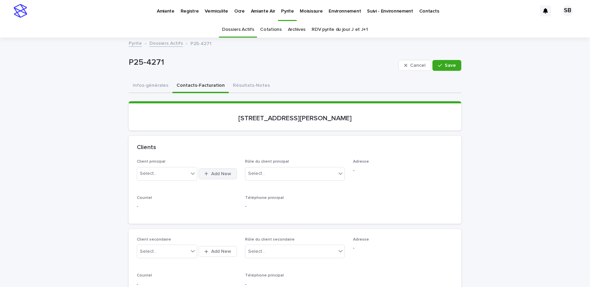
click at [219, 174] on span "Add New" at bounding box center [221, 174] width 20 height 5
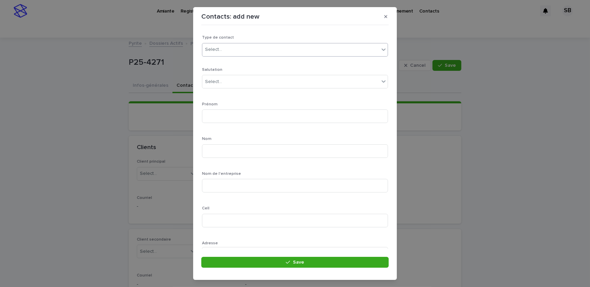
click at [249, 48] on div "Select..." at bounding box center [290, 49] width 177 height 11
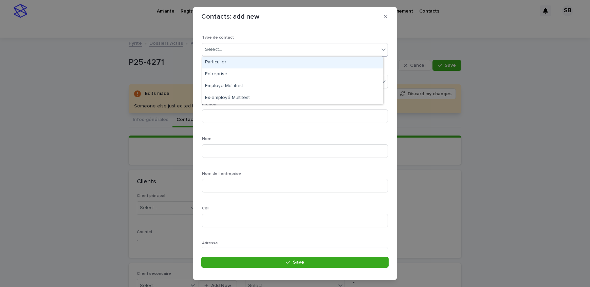
click at [244, 64] on div "Particulier" at bounding box center [292, 63] width 181 height 12
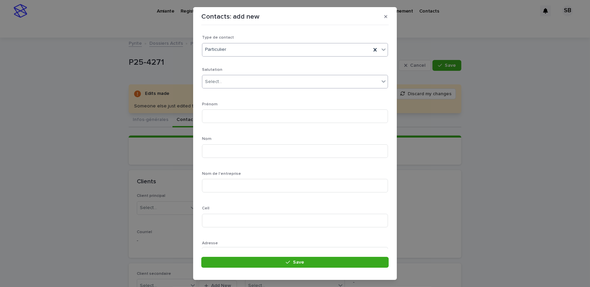
click at [238, 80] on div "Select..." at bounding box center [290, 81] width 177 height 11
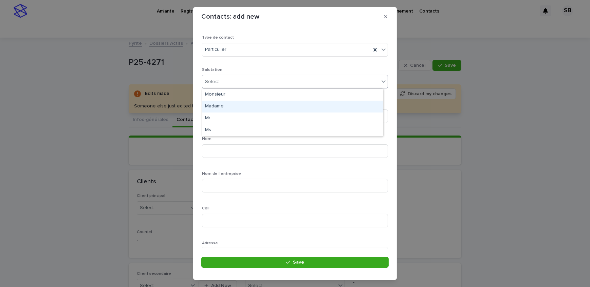
click at [233, 106] on div "Madame" at bounding box center [292, 107] width 181 height 12
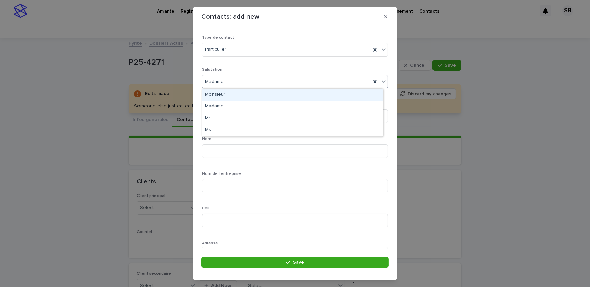
click at [234, 85] on div "Madame" at bounding box center [286, 81] width 169 height 11
click at [233, 99] on div "Monsieur" at bounding box center [292, 95] width 181 height 12
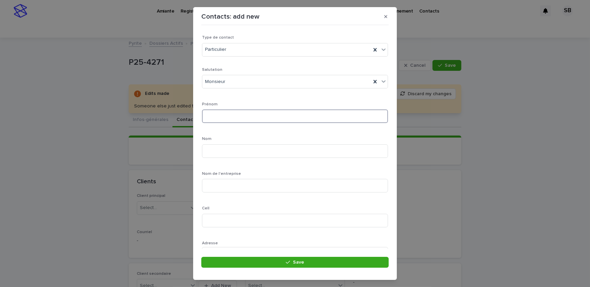
click at [235, 116] on input at bounding box center [295, 117] width 186 height 14
type input "*******"
type input "******"
click at [311, 221] on input at bounding box center [295, 221] width 186 height 14
click at [256, 218] on input at bounding box center [295, 221] width 186 height 14
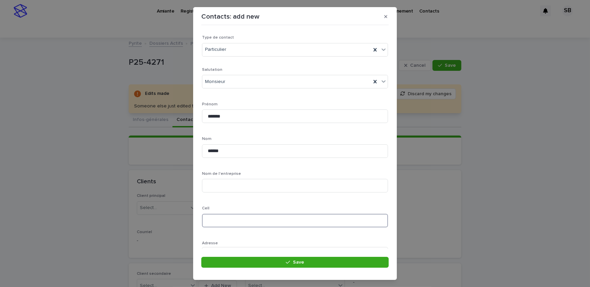
paste input "**********"
type input "**********"
click at [249, 189] on div "Select..." at bounding box center [290, 192] width 177 height 11
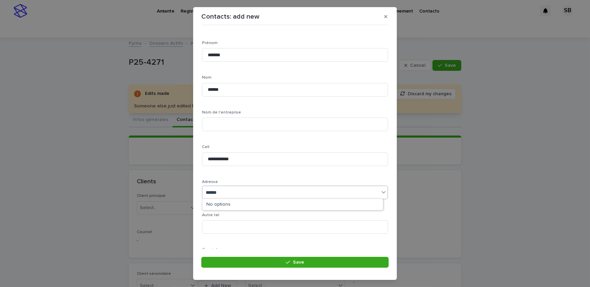
type input "*******"
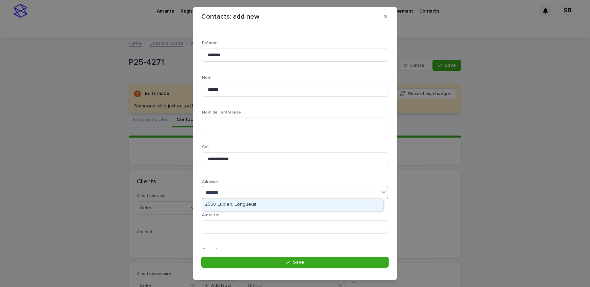
click at [251, 204] on div "2550 Lupien, Longueuil" at bounding box center [292, 205] width 181 height 12
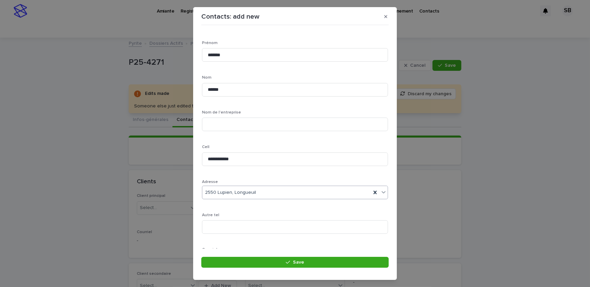
scroll to position [92, 0]
click at [244, 232] on input at bounding box center [295, 232] width 186 height 14
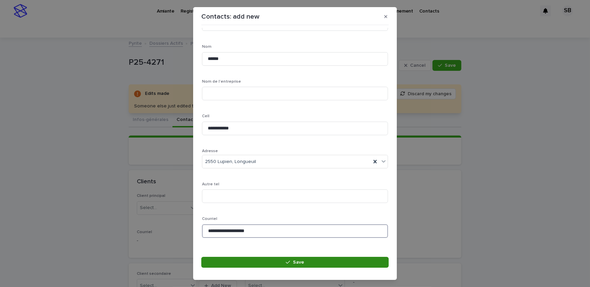
type input "**********"
click at [262, 258] on button "Save" at bounding box center [294, 262] width 187 height 11
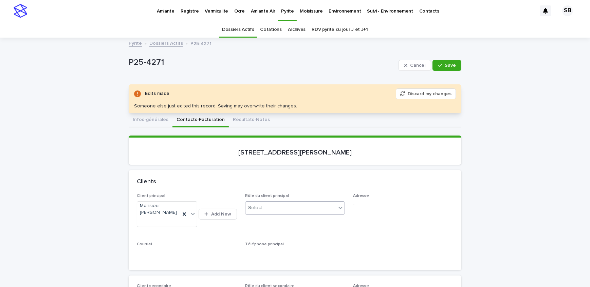
click at [282, 206] on div "Select..." at bounding box center [290, 208] width 91 height 11
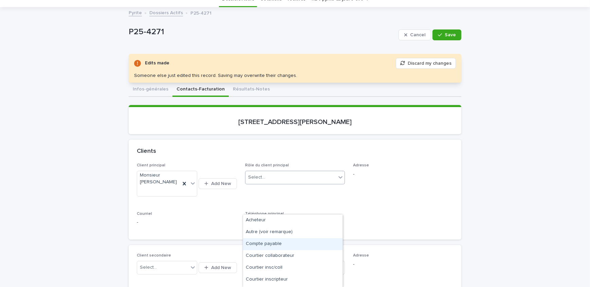
scroll to position [45, 0]
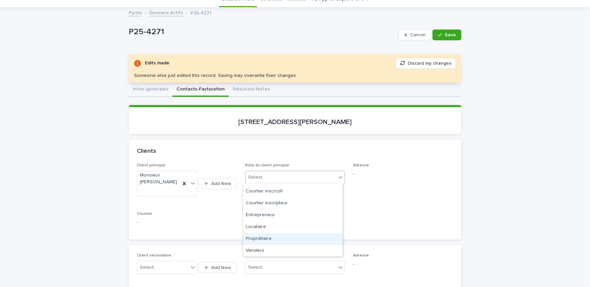
click at [279, 241] on div "Propriétaire" at bounding box center [292, 239] width 99 height 12
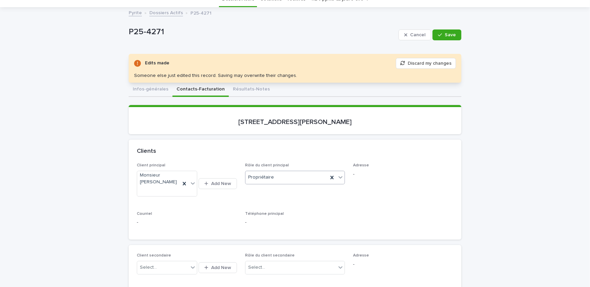
drag, startPoint x: 441, startPoint y: 32, endPoint x: 167, endPoint y: 132, distance: 292.1
click at [442, 31] on button "Save" at bounding box center [446, 35] width 29 height 11
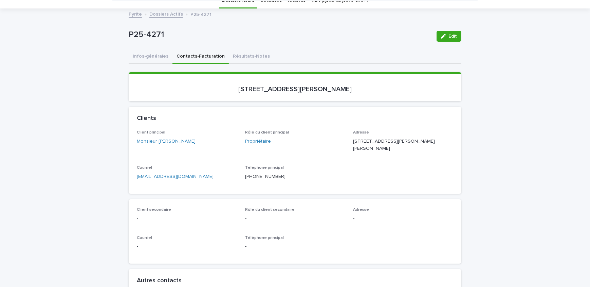
scroll to position [0, 0]
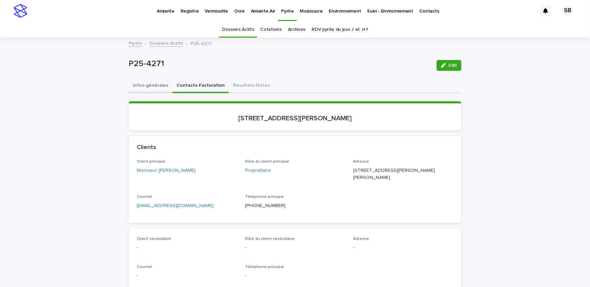
click at [146, 85] on button "Infos-générales" at bounding box center [151, 86] width 44 height 14
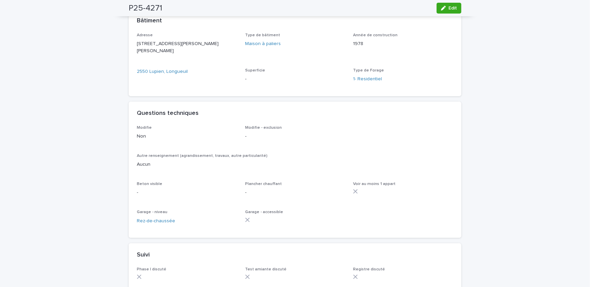
scroll to position [308, 0]
click at [450, 11] on button "Edit" at bounding box center [448, 8] width 25 height 11
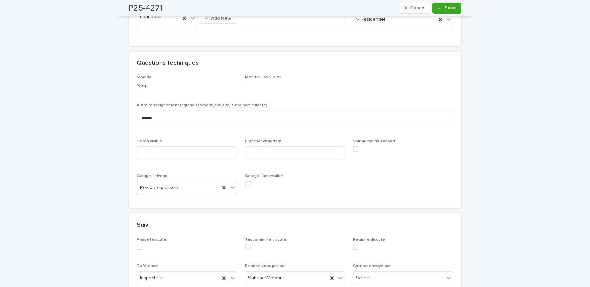
scroll to position [417, 0]
click at [181, 160] on input at bounding box center [187, 154] width 100 height 14
click at [184, 154] on input at bounding box center [187, 154] width 100 height 14
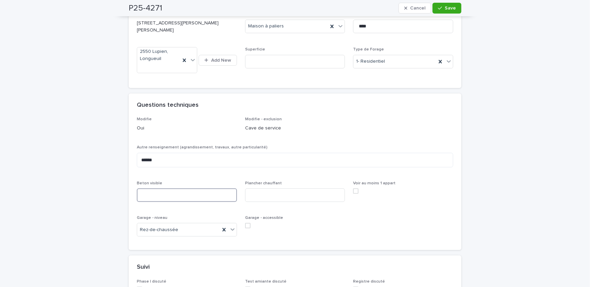
scroll to position [386, 0]
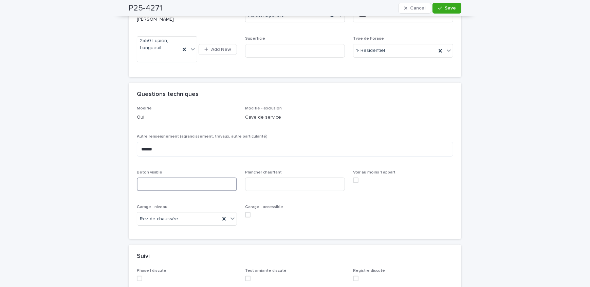
click at [210, 191] on input at bounding box center [187, 185] width 100 height 14
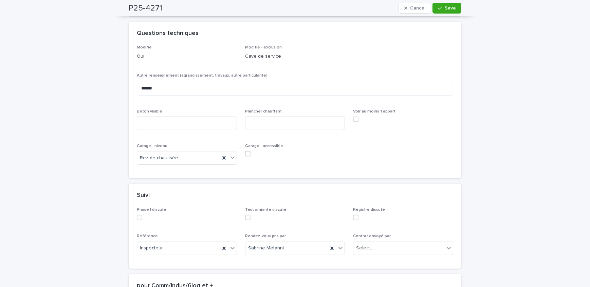
scroll to position [448, 0]
click at [170, 130] on input at bounding box center [187, 123] width 100 height 14
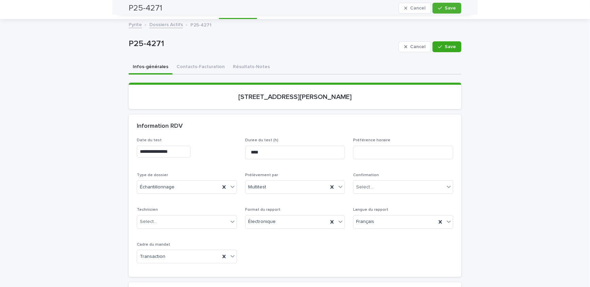
scroll to position [16, 0]
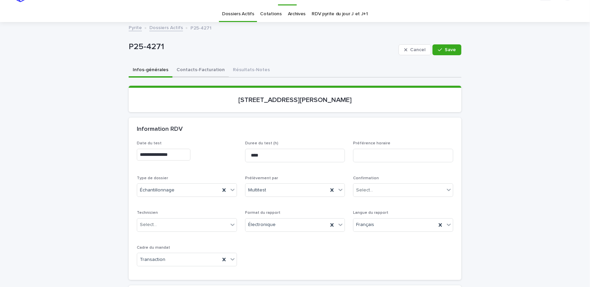
click at [200, 76] on button "Contacts-Facturation" at bounding box center [200, 70] width 56 height 14
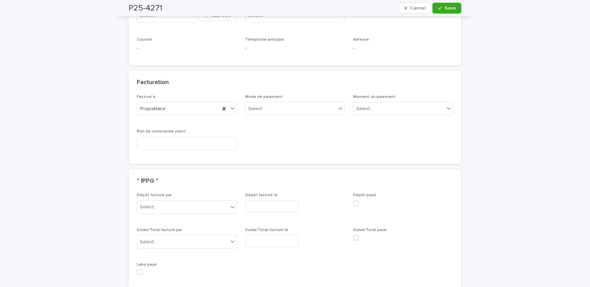
scroll to position [509, 0]
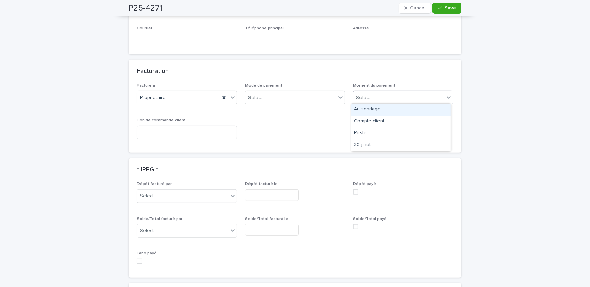
click at [409, 95] on div "Select..." at bounding box center [398, 97] width 91 height 11
click at [403, 114] on div "Au sondage" at bounding box center [400, 110] width 99 height 12
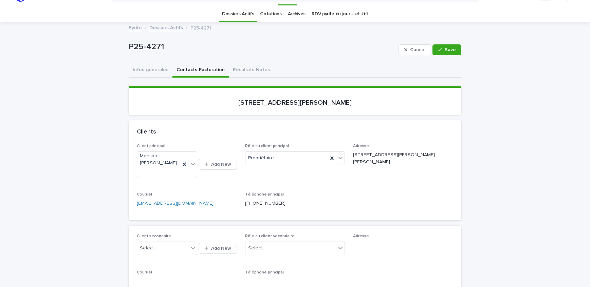
scroll to position [0, 0]
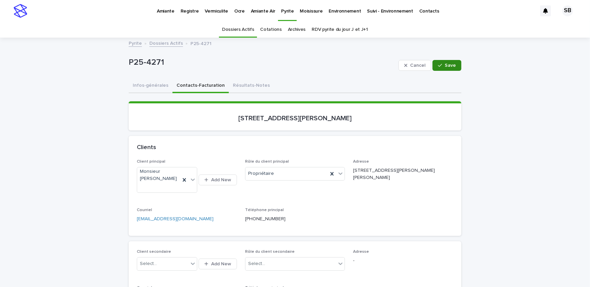
click at [438, 65] on icon "button" at bounding box center [440, 65] width 4 height 3
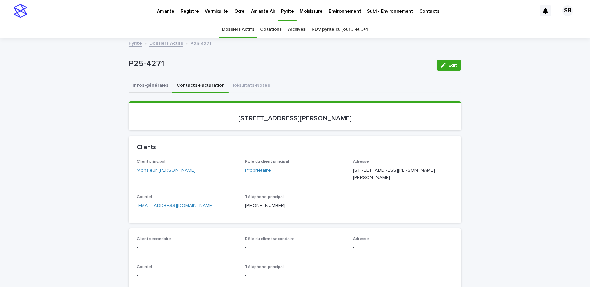
drag, startPoint x: 154, startPoint y: 87, endPoint x: 190, endPoint y: 86, distance: 36.0
click at [154, 87] on button "Infos-générales" at bounding box center [151, 86] width 44 height 14
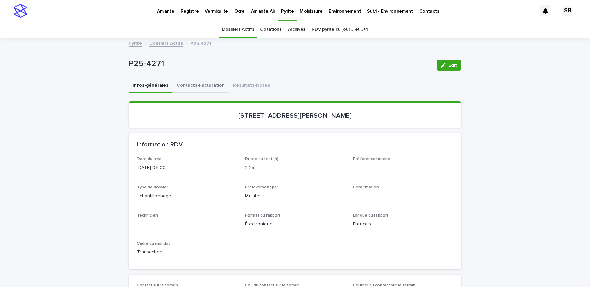
click at [208, 87] on button "Contacts-Facturation" at bounding box center [200, 86] width 56 height 14
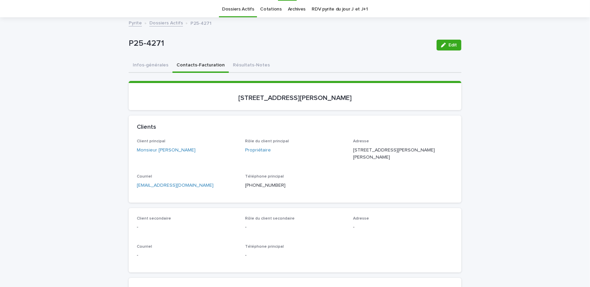
scroll to position [31, 0]
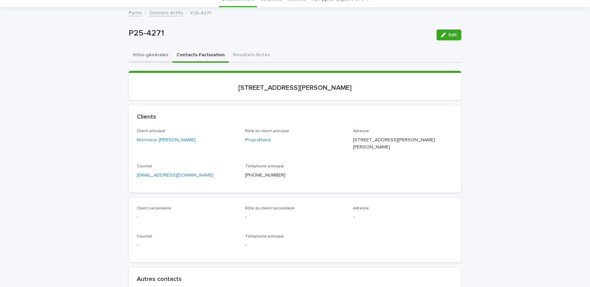
click at [154, 56] on button "Infos-générales" at bounding box center [151, 56] width 44 height 14
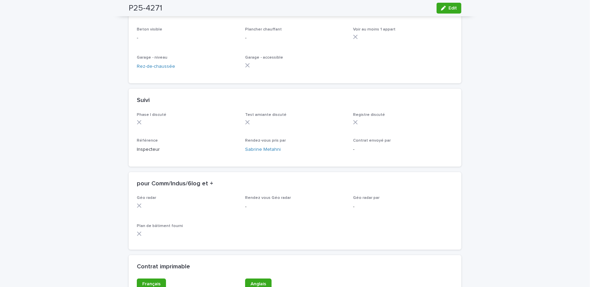
scroll to position [432, 0]
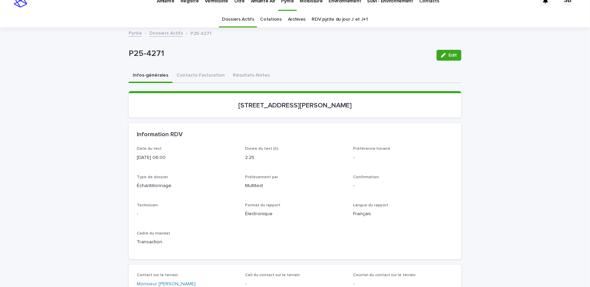
scroll to position [0, 0]
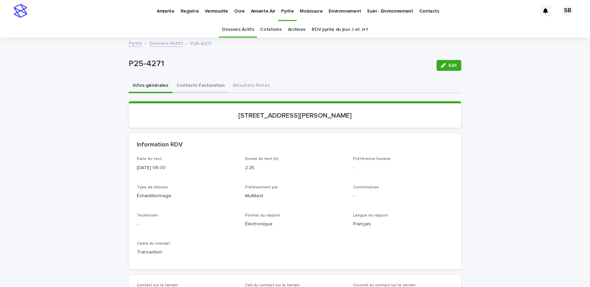
click at [197, 88] on button "Contacts-Facturation" at bounding box center [200, 86] width 56 height 14
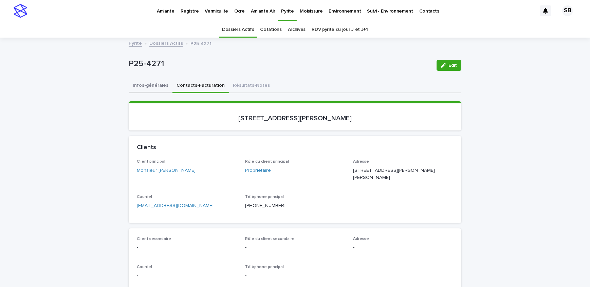
click at [153, 92] on button "Infos-générales" at bounding box center [151, 86] width 44 height 14
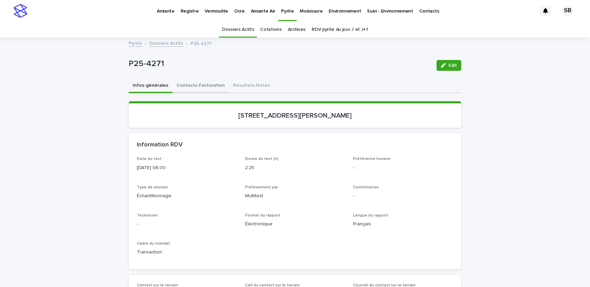
click at [203, 86] on button "Contacts-Facturation" at bounding box center [200, 86] width 56 height 14
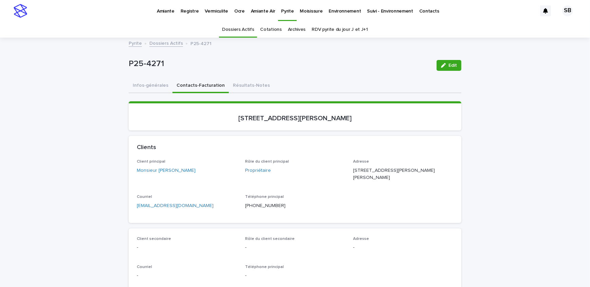
click at [229, 87] on button "Résultats-Notes" at bounding box center [251, 86] width 45 height 14
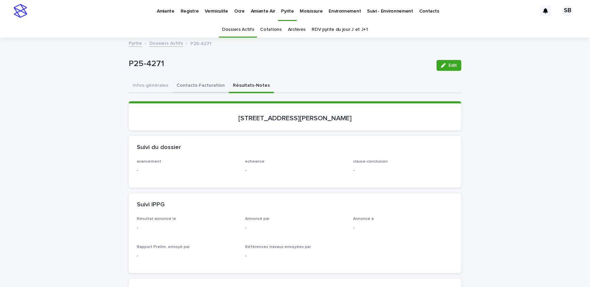
click at [199, 88] on button "Contacts-Facturation" at bounding box center [200, 86] width 56 height 14
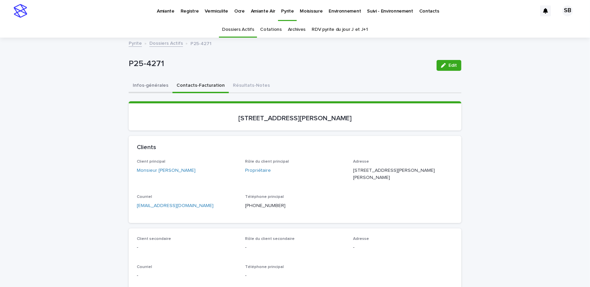
click at [155, 89] on button "Infos-générales" at bounding box center [151, 86] width 44 height 14
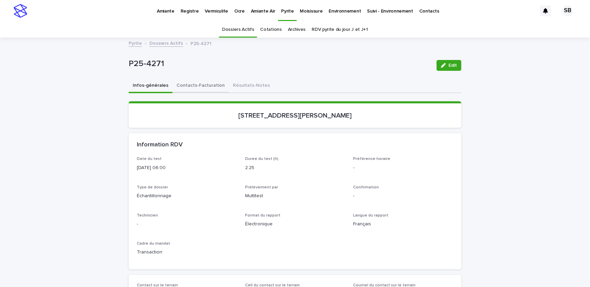
click at [193, 88] on button "Contacts-Facturation" at bounding box center [200, 86] width 56 height 14
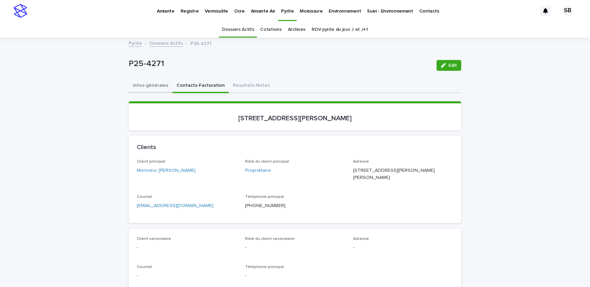
click at [155, 84] on button "Infos-générales" at bounding box center [151, 86] width 44 height 14
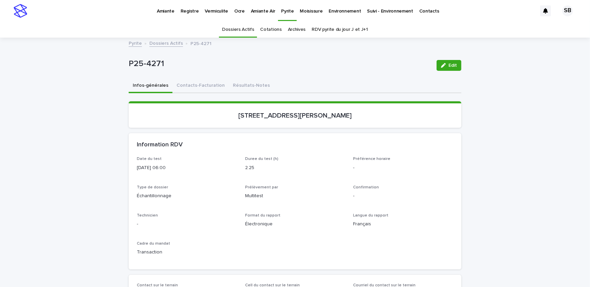
click at [160, 44] on link "Dossiers Actifs" at bounding box center [166, 43] width 34 height 8
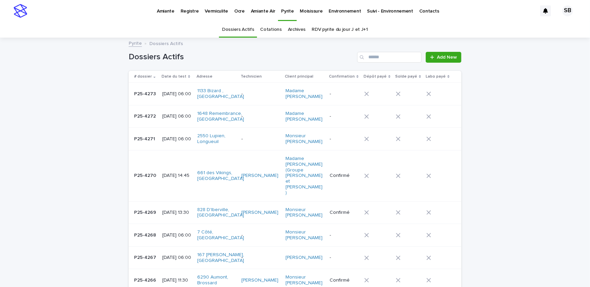
click at [134, 142] on p "P25-4271" at bounding box center [145, 138] width 22 height 7
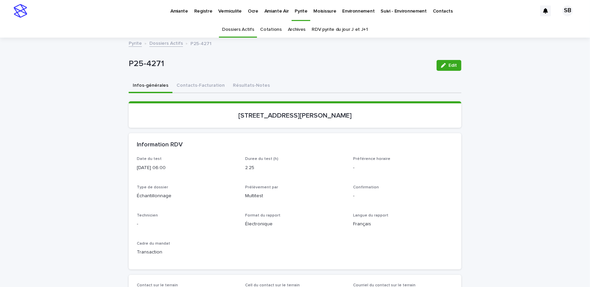
scroll to position [21, 0]
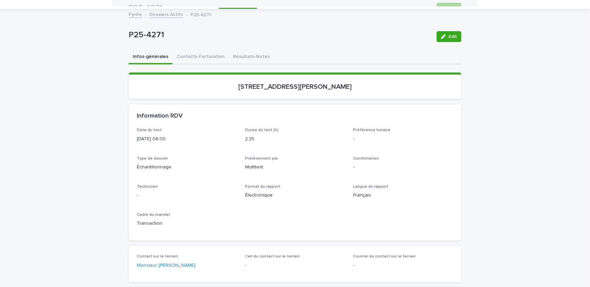
scroll to position [0, 0]
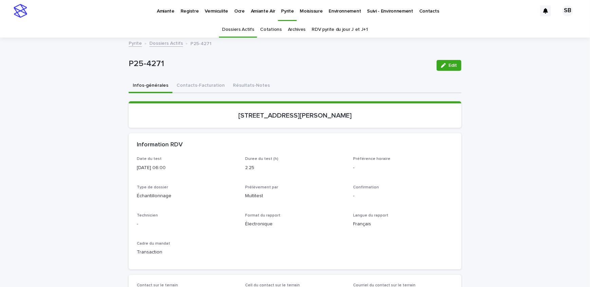
click at [154, 44] on link "Dossiers Actifs" at bounding box center [166, 43] width 34 height 8
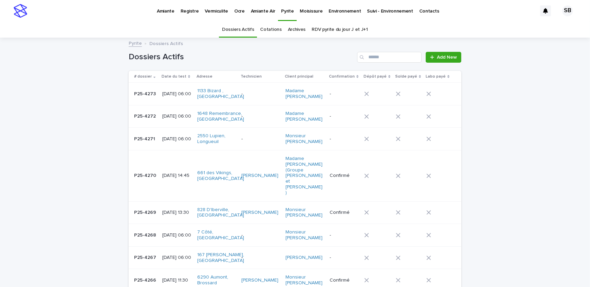
scroll to position [21, 0]
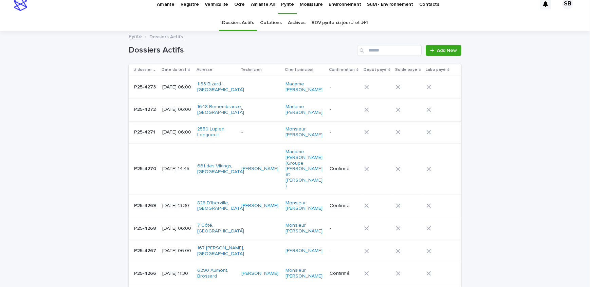
scroll to position [0, 0]
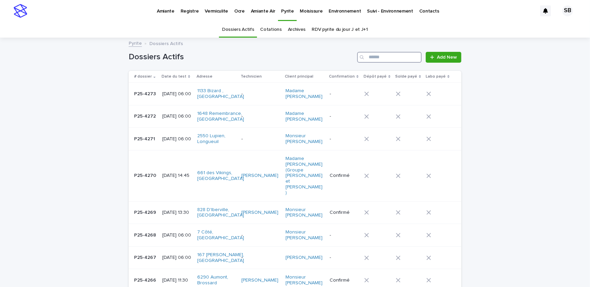
click at [389, 60] on input "Search" at bounding box center [389, 57] width 64 height 11
click at [381, 56] on input "Search" at bounding box center [389, 57] width 64 height 11
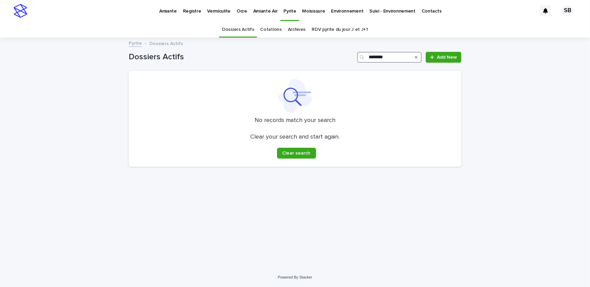
type input "********"
click at [415, 55] on icon "Search" at bounding box center [416, 57] width 3 height 4
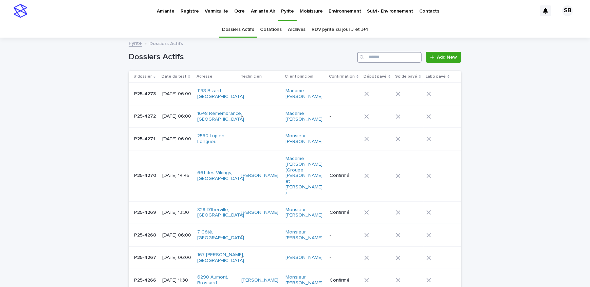
click at [389, 59] on input "Search" at bounding box center [389, 57] width 64 height 11
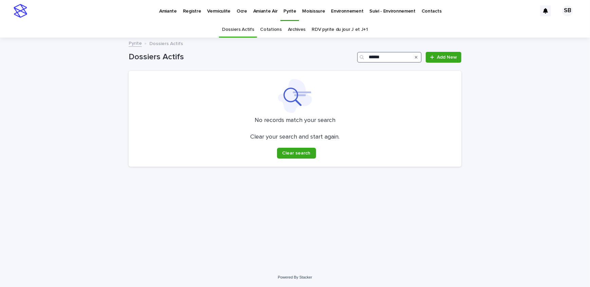
type input "******"
click at [296, 29] on link "Archives" at bounding box center [297, 30] width 18 height 16
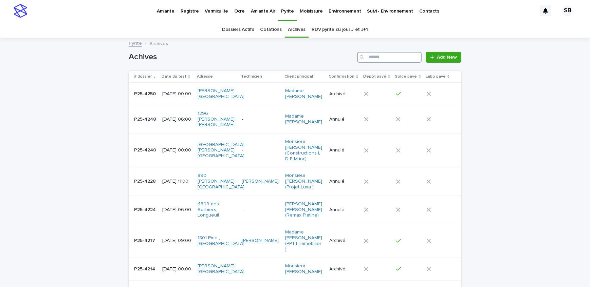
click at [386, 54] on input "Search" at bounding box center [389, 57] width 64 height 11
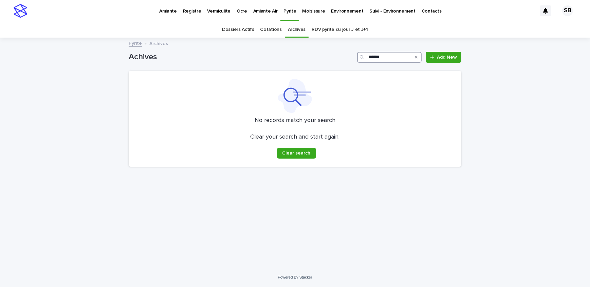
type input "******"
click at [416, 58] on icon "Search" at bounding box center [416, 57] width 3 height 3
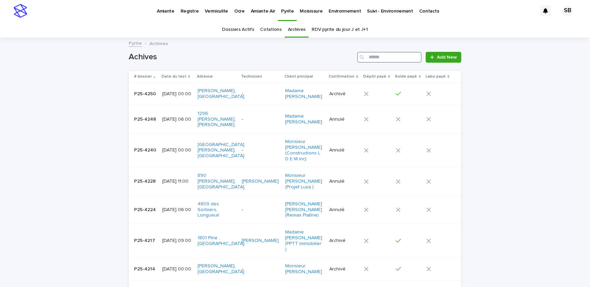
click at [370, 56] on input "Search" at bounding box center [389, 57] width 64 height 11
click at [245, 33] on link "Dossiers Actifs" at bounding box center [238, 30] width 32 height 16
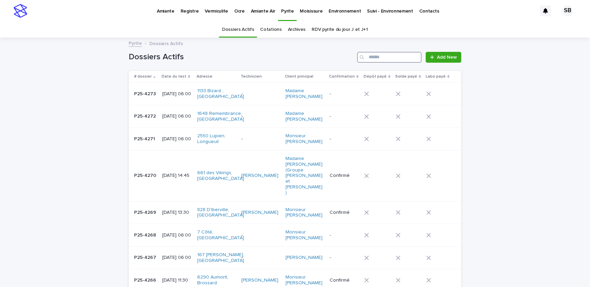
click at [390, 56] on input "Search" at bounding box center [389, 57] width 64 height 11
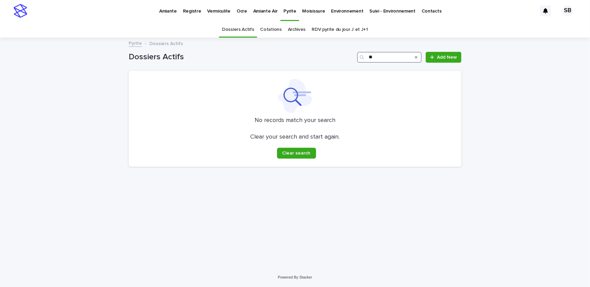
type input "*"
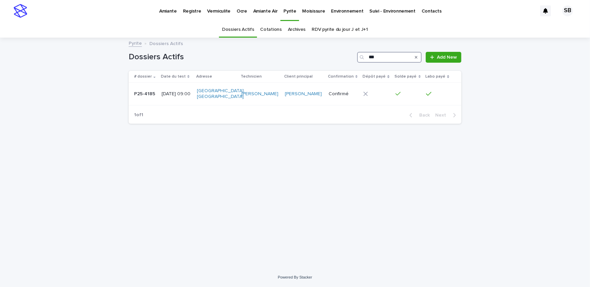
type input "***"
click at [418, 58] on div "Search" at bounding box center [416, 57] width 11 height 11
click at [295, 32] on link "Archives" at bounding box center [297, 30] width 18 height 16
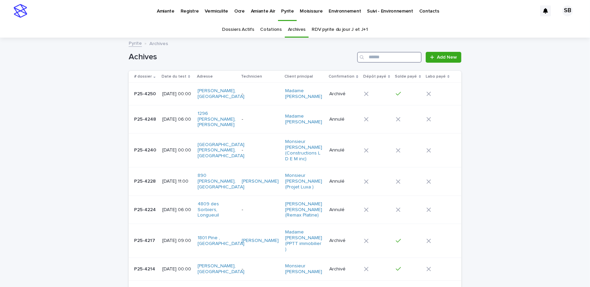
click at [395, 57] on input "Search" at bounding box center [389, 57] width 64 height 11
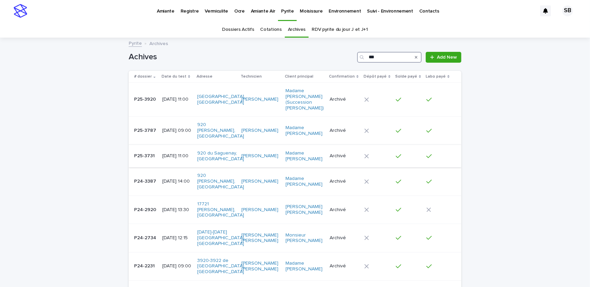
type input "***"
click at [165, 159] on p "[DATE] 11:00" at bounding box center [177, 156] width 30 height 6
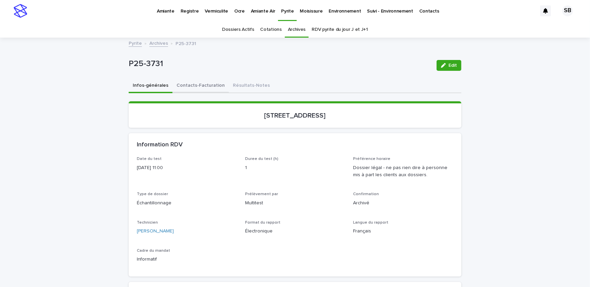
click at [207, 88] on button "Contacts-Facturation" at bounding box center [200, 86] width 56 height 14
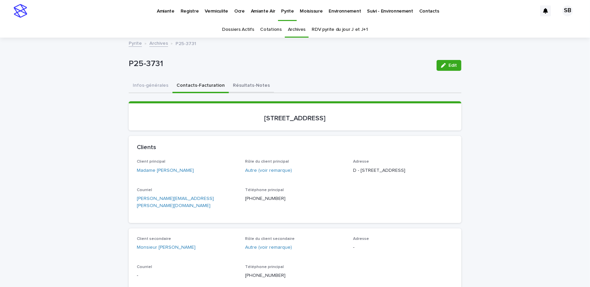
click at [234, 90] on button "Résultats-Notes" at bounding box center [251, 86] width 45 height 14
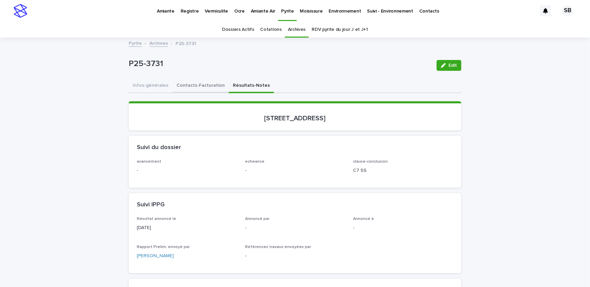
drag, startPoint x: 203, startPoint y: 84, endPoint x: 112, endPoint y: 123, distance: 99.0
click at [203, 84] on button "Contacts-Facturation" at bounding box center [200, 86] width 56 height 14
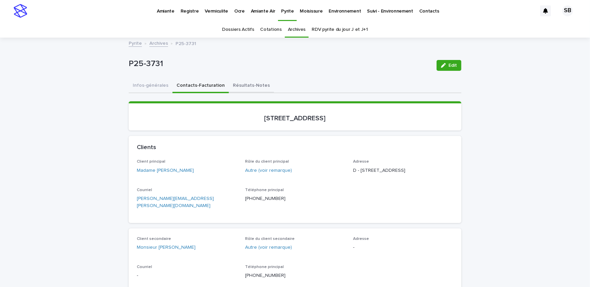
click at [245, 89] on button "Résultats-Notes" at bounding box center [251, 86] width 45 height 14
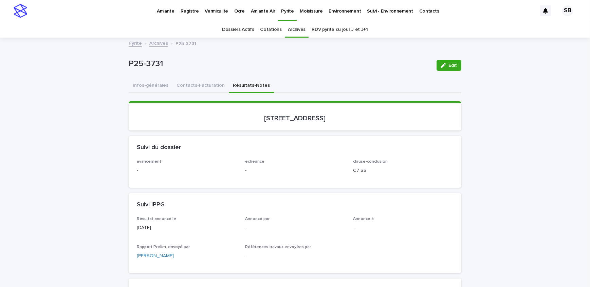
click at [163, 14] on p "Amiante" at bounding box center [166, 7] width 18 height 14
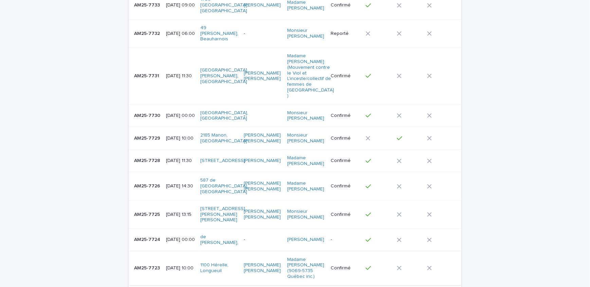
scroll to position [154, 0]
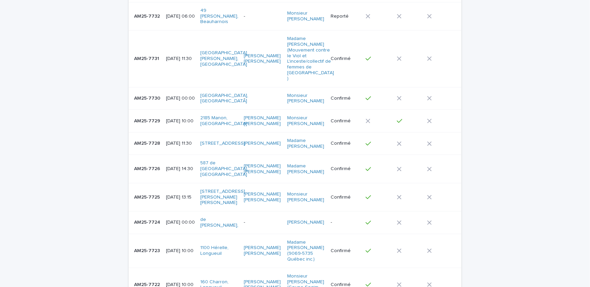
click at [153, 219] on p "AM25-7724" at bounding box center [147, 222] width 27 height 7
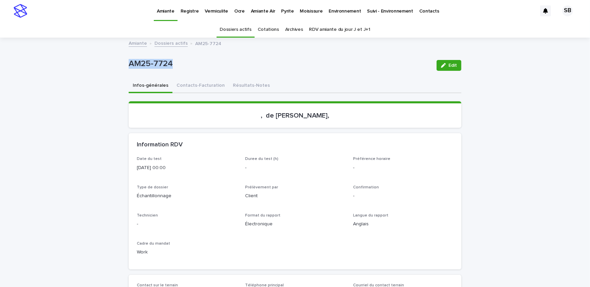
drag, startPoint x: 173, startPoint y: 66, endPoint x: 121, endPoint y: 65, distance: 52.6
copy p "AM25-7724"
click at [196, 85] on button "Contacts-Facturation" at bounding box center [200, 86] width 56 height 14
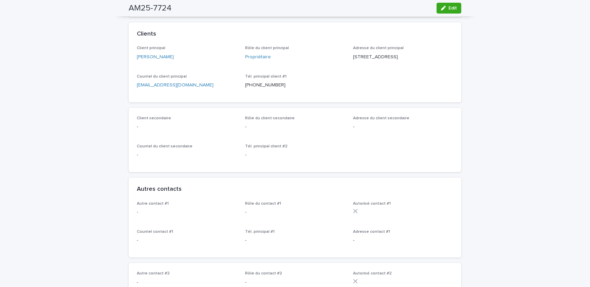
scroll to position [61, 0]
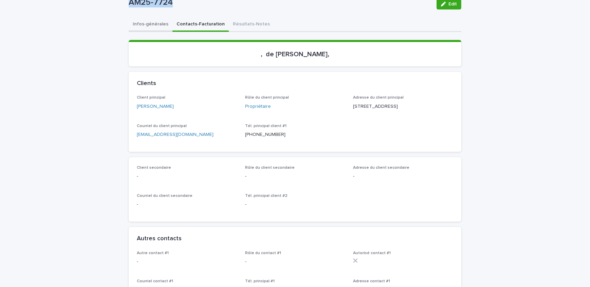
click at [152, 27] on button "Infos-générales" at bounding box center [151, 25] width 44 height 14
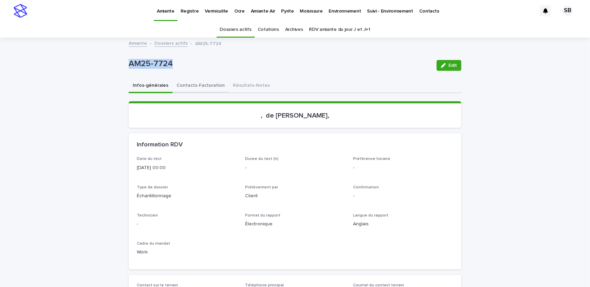
click at [205, 81] on button "Contacts-Facturation" at bounding box center [200, 86] width 56 height 14
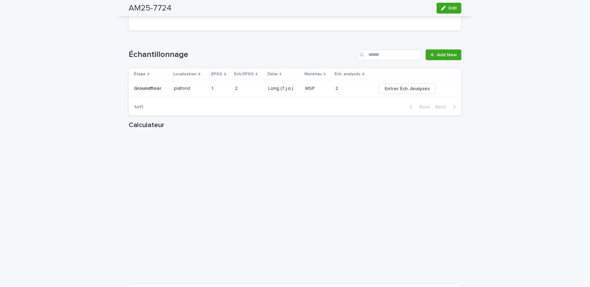
scroll to position [743, 0]
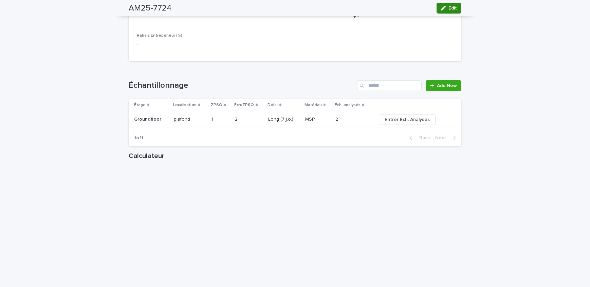
click at [441, 10] on icon "button" at bounding box center [443, 8] width 5 height 5
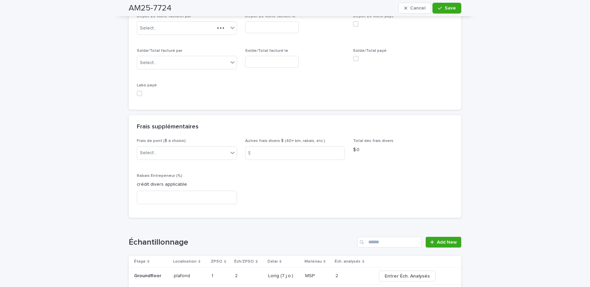
scroll to position [681, 0]
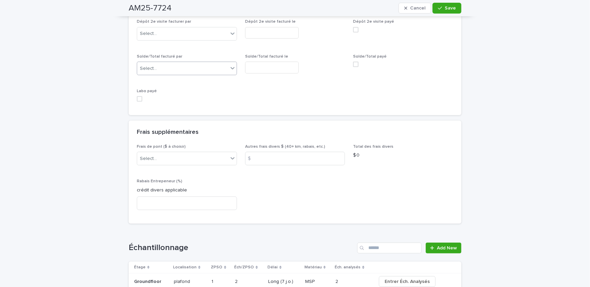
drag, startPoint x: 178, startPoint y: 72, endPoint x: 179, endPoint y: 78, distance: 6.1
click at [179, 72] on div "Select..." at bounding box center [182, 68] width 91 height 11
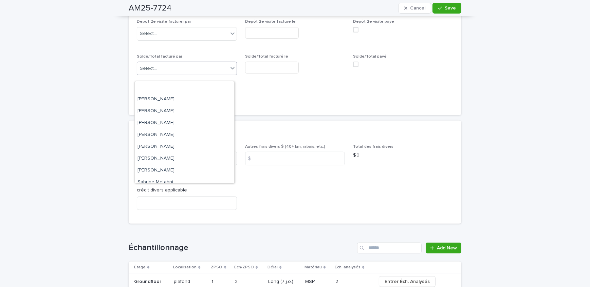
scroll to position [92, 0]
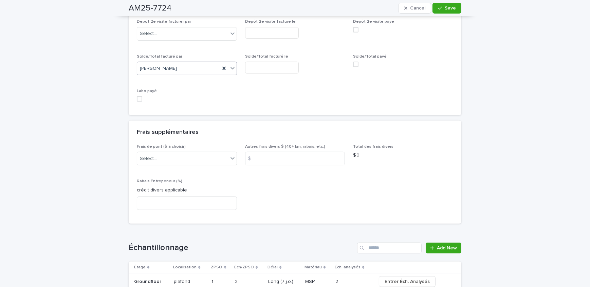
click at [267, 73] on input "text" at bounding box center [272, 68] width 54 height 12
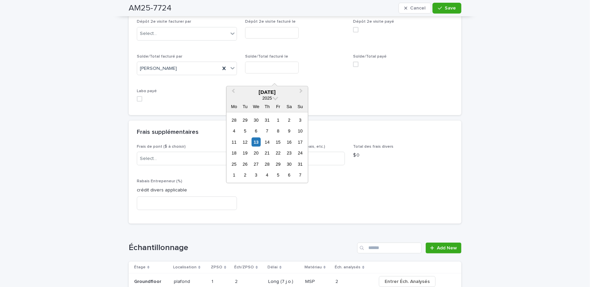
click at [255, 142] on div "13" at bounding box center [255, 142] width 9 height 9
type input "**********"
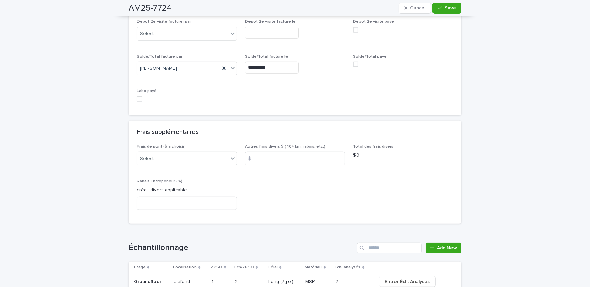
click at [448, 7] on span "Save" at bounding box center [449, 8] width 11 height 5
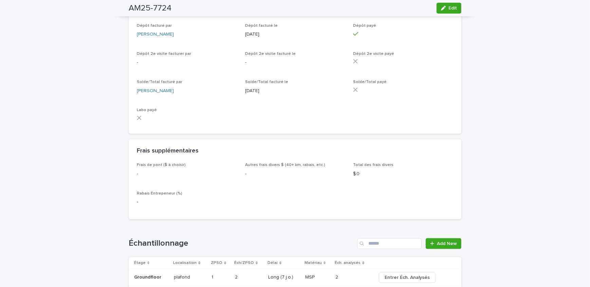
scroll to position [535, 0]
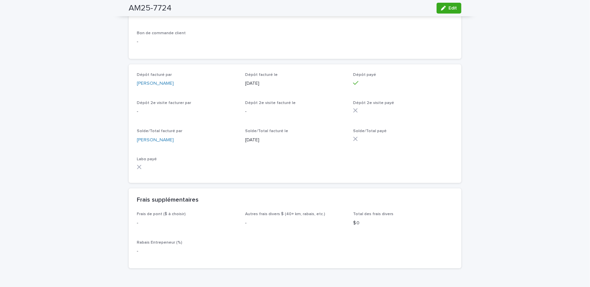
drag, startPoint x: 450, startPoint y: 10, endPoint x: 327, endPoint y: 136, distance: 176.4
click at [450, 10] on span "Edit" at bounding box center [452, 8] width 8 height 5
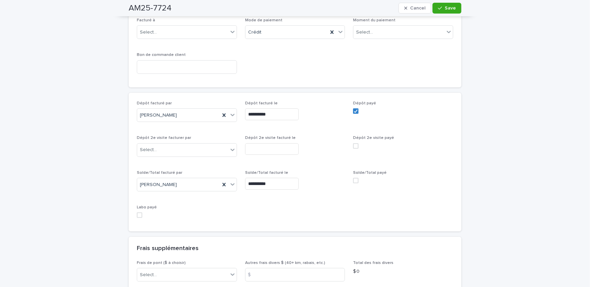
scroll to position [557, 0]
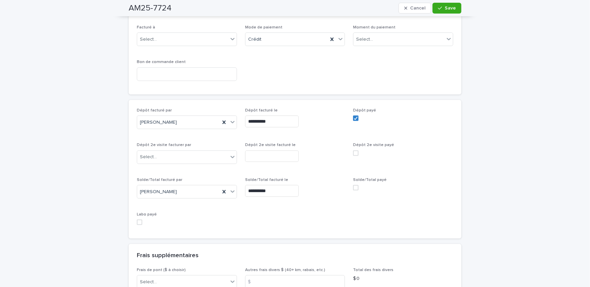
click at [355, 191] on span at bounding box center [355, 187] width 5 height 5
click at [441, 3] on button "Save" at bounding box center [446, 8] width 29 height 11
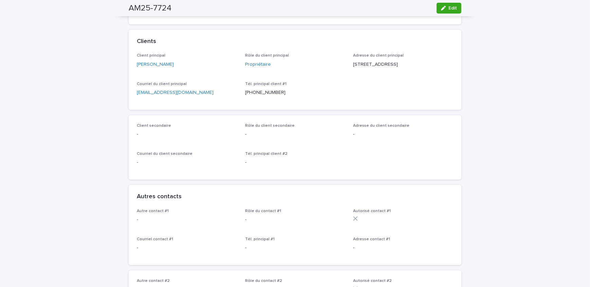
scroll to position [0, 0]
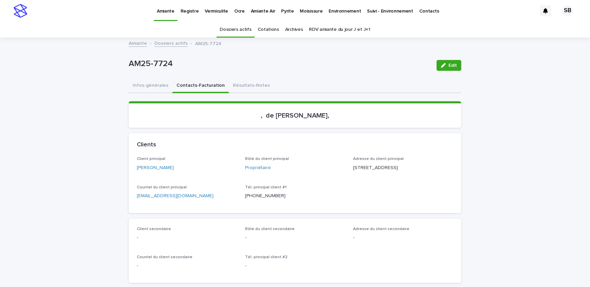
click at [286, 12] on p "Pyrite" at bounding box center [287, 7] width 13 height 14
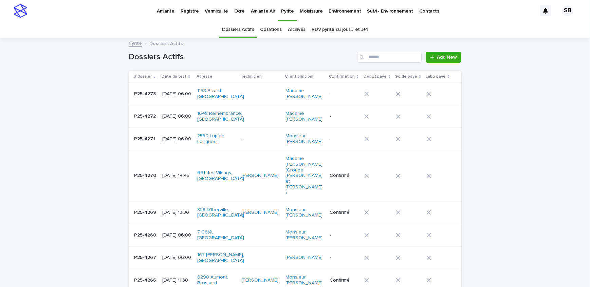
click at [299, 33] on link "Archives" at bounding box center [297, 30] width 18 height 16
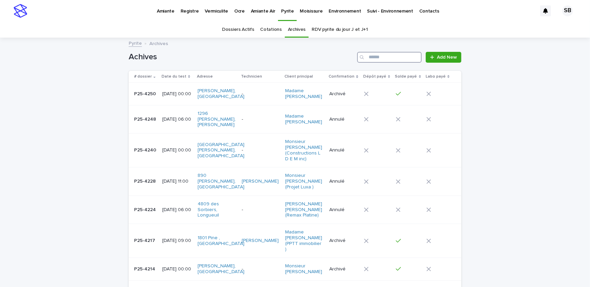
click at [382, 55] on input "Search" at bounding box center [389, 57] width 64 height 11
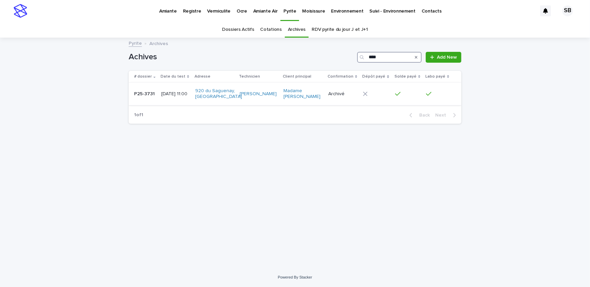
type input "****"
click at [144, 92] on p "P25-3731" at bounding box center [145, 93] width 22 height 7
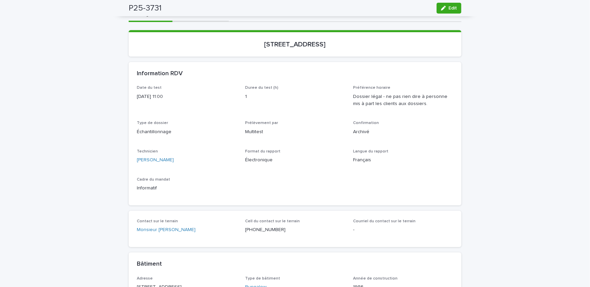
scroll to position [21, 0]
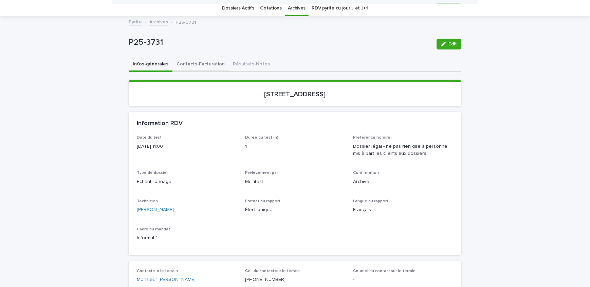
click at [194, 64] on button "Contacts-Facturation" at bounding box center [200, 65] width 56 height 14
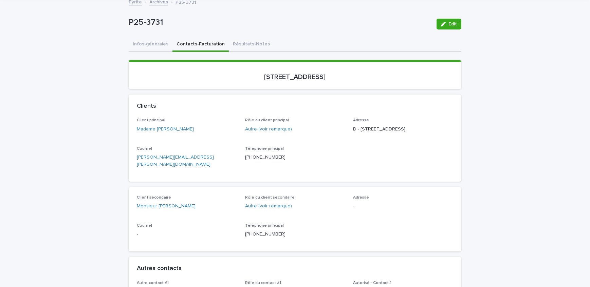
scroll to position [52, 0]
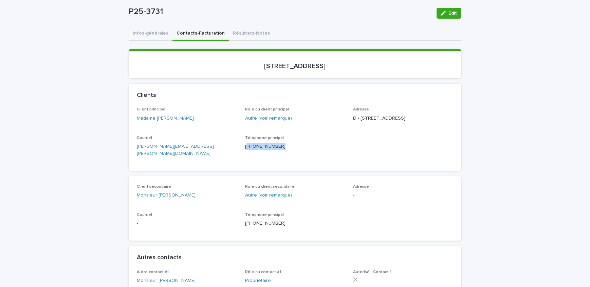
drag, startPoint x: 280, startPoint y: 153, endPoint x: 243, endPoint y: 158, distance: 36.7
click at [245, 156] on div "Téléphone principal [PHONE_NUMBER]" at bounding box center [295, 146] width 100 height 20
copy p "514) 258-5519"
drag, startPoint x: 84, startPoint y: 114, endPoint x: 80, endPoint y: 114, distance: 4.8
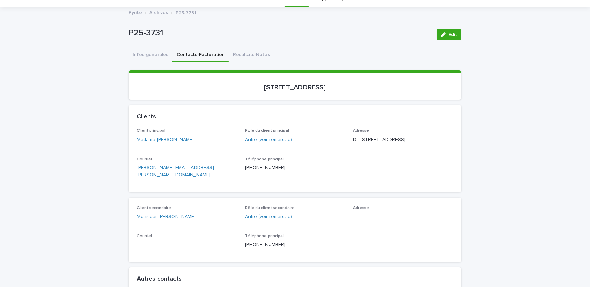
scroll to position [0, 0]
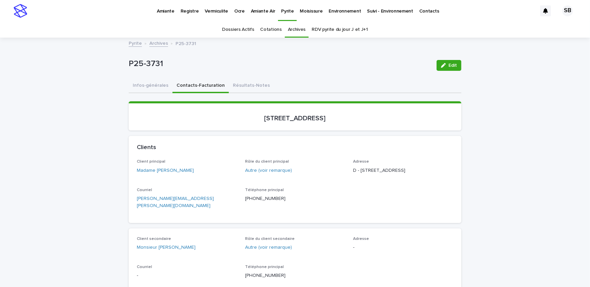
click at [214, 13] on p "Vermiculite" at bounding box center [216, 7] width 23 height 14
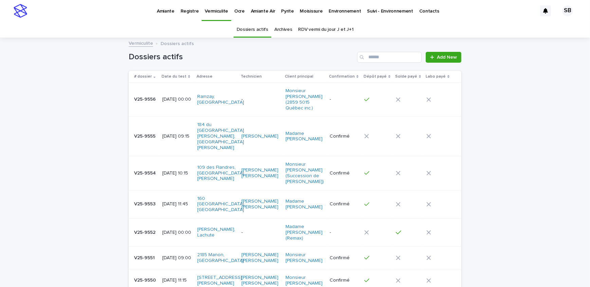
scroll to position [81, 0]
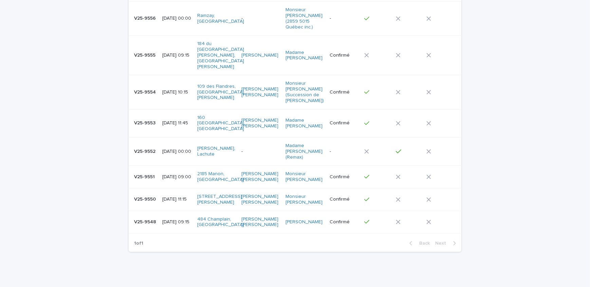
click at [141, 218] on p "V25-9548" at bounding box center [145, 221] width 23 height 7
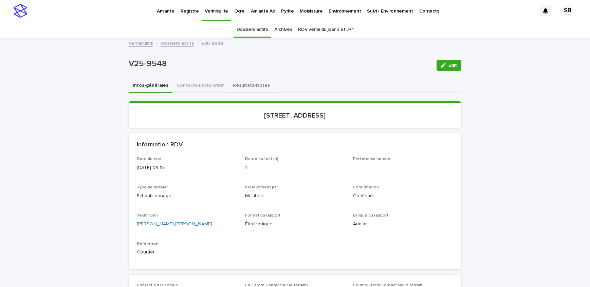
click at [241, 88] on button "Résultats-Notes" at bounding box center [251, 86] width 45 height 14
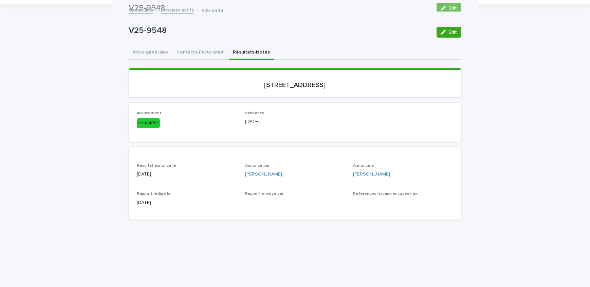
scroll to position [31, 0]
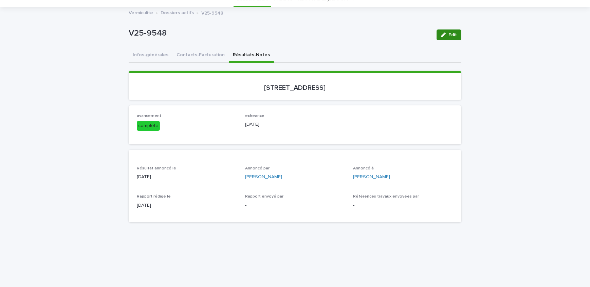
click at [441, 35] on icon "button" at bounding box center [443, 35] width 5 height 5
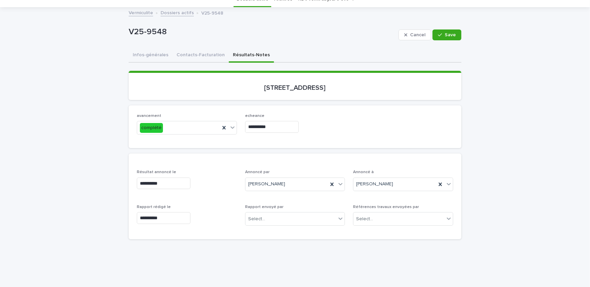
scroll to position [61, 0]
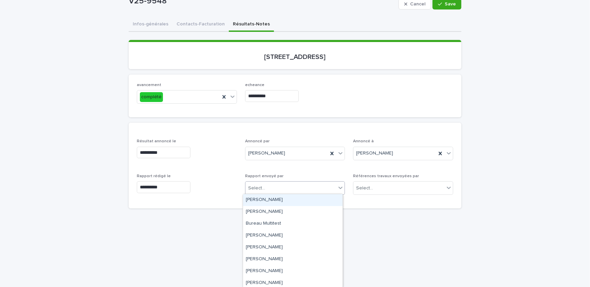
click at [294, 185] on div "Select..." at bounding box center [290, 188] width 91 height 11
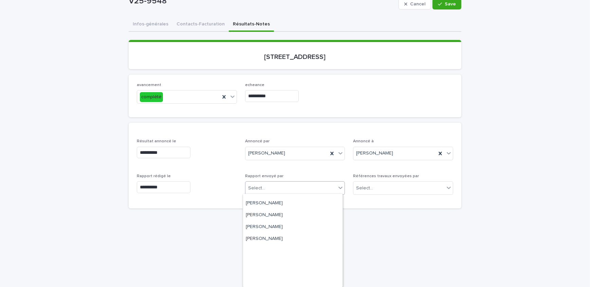
scroll to position [120, 0]
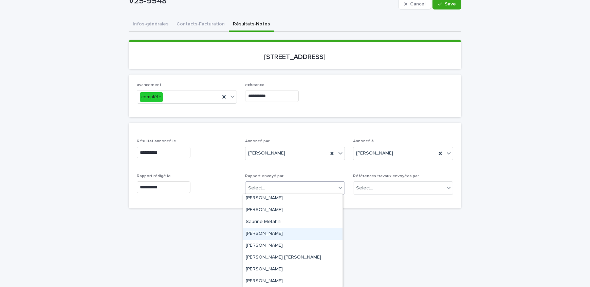
click at [292, 233] on div "[PERSON_NAME]" at bounding box center [292, 234] width 99 height 12
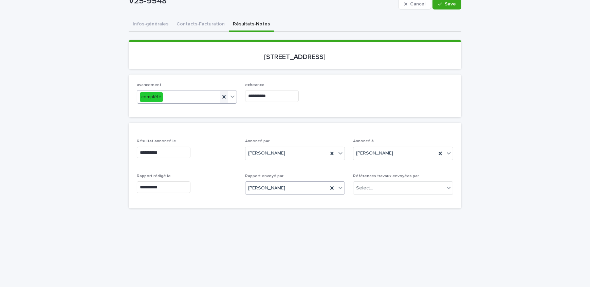
click at [222, 99] on icon at bounding box center [224, 97] width 7 height 7
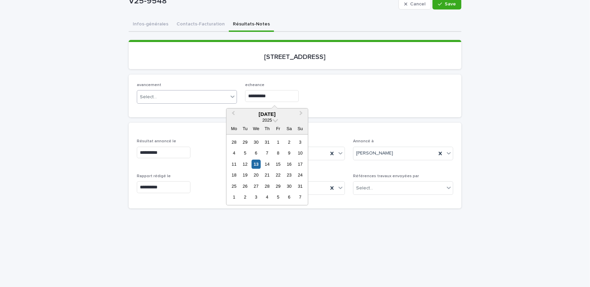
drag, startPoint x: 283, startPoint y: 99, endPoint x: 181, endPoint y: 99, distance: 102.5
click at [181, 99] on div "**********" at bounding box center [295, 96] width 316 height 26
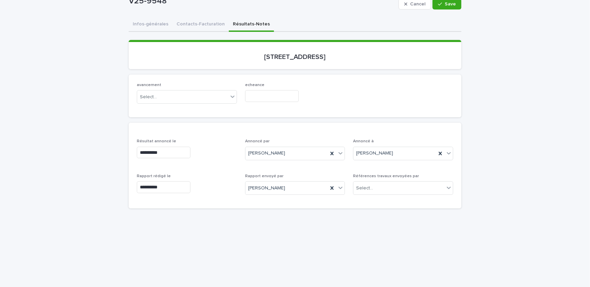
click at [345, 103] on div "avancement Select... echeance" at bounding box center [295, 96] width 316 height 26
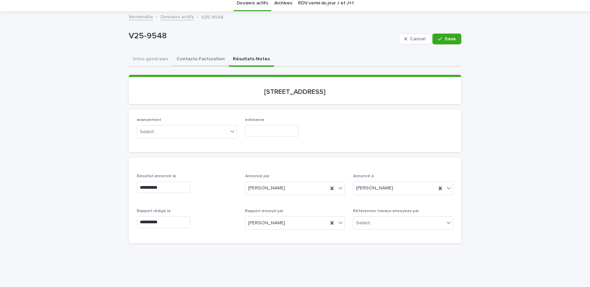
scroll to position [0, 0]
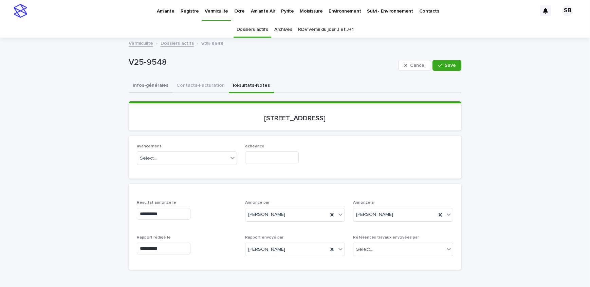
click at [140, 85] on button "Infos-générales" at bounding box center [151, 86] width 44 height 14
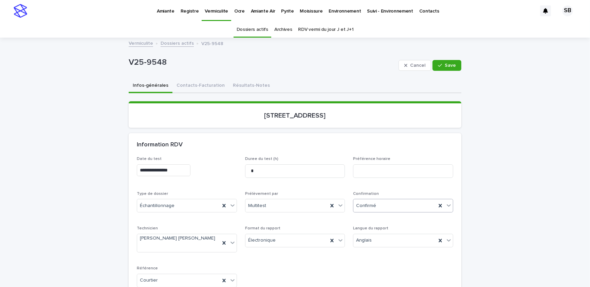
click at [397, 207] on div "Confirmé" at bounding box center [394, 206] width 83 height 11
click at [383, 279] on div "Archivé" at bounding box center [400, 282] width 99 height 12
click at [454, 67] on button "Save" at bounding box center [446, 65] width 29 height 11
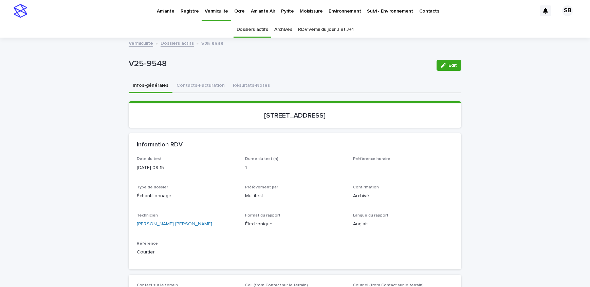
click at [169, 44] on link "Dossiers actifs" at bounding box center [176, 43] width 33 height 8
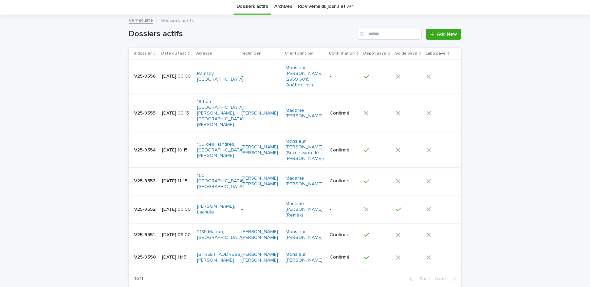
scroll to position [58, 0]
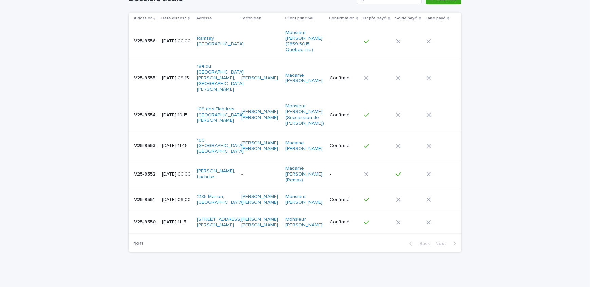
click at [162, 211] on td "[DATE] 11:15" at bounding box center [176, 222] width 35 height 23
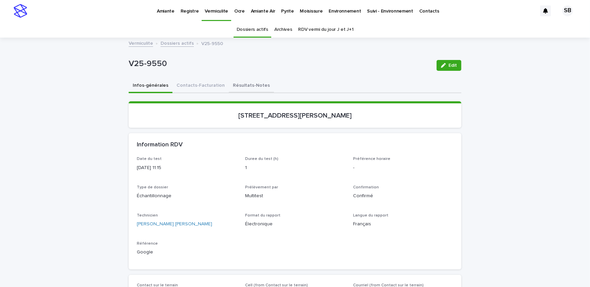
click at [231, 84] on button "Résultats-Notes" at bounding box center [251, 86] width 45 height 14
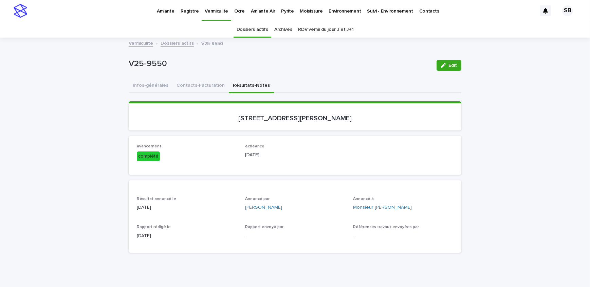
click at [169, 44] on link "Dossiers actifs" at bounding box center [176, 43] width 33 height 8
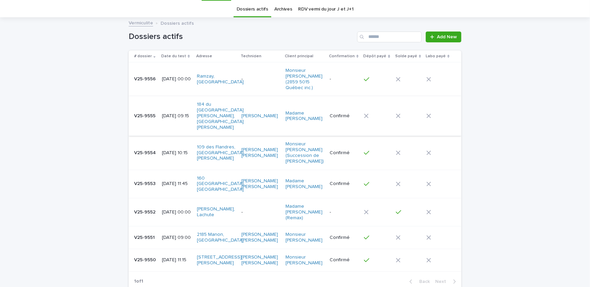
scroll to position [21, 0]
click at [190, 234] on p "[DATE] 09:00" at bounding box center [177, 237] width 30 height 6
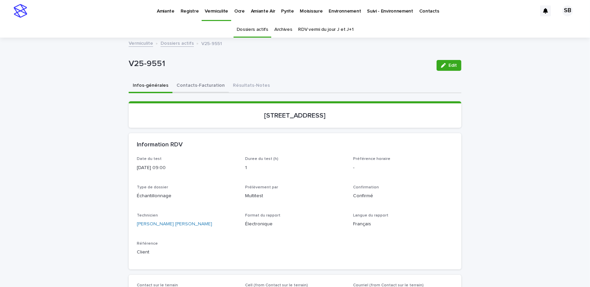
click at [205, 83] on button "Contacts-Facturation" at bounding box center [200, 86] width 56 height 14
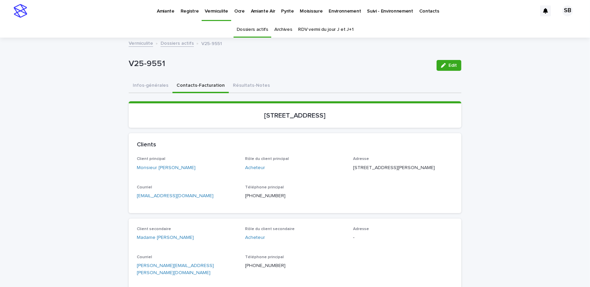
click at [165, 8] on p "Amiante" at bounding box center [166, 7] width 18 height 14
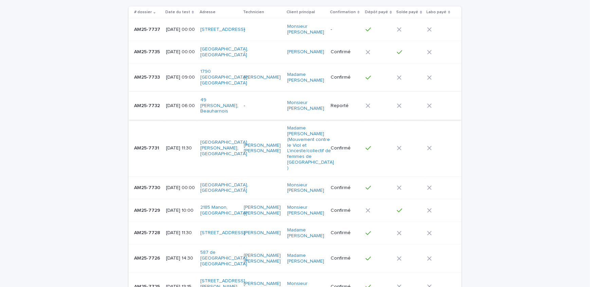
scroll to position [92, 0]
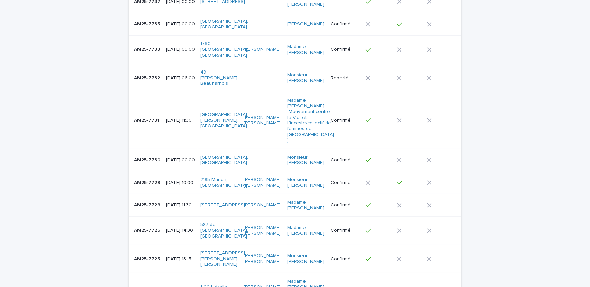
click at [154, 183] on td "AM25-7729 AM25-7729" at bounding box center [146, 183] width 35 height 23
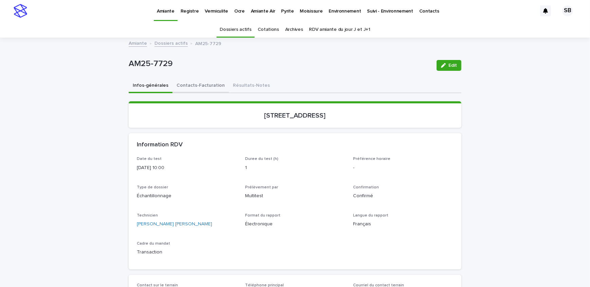
click at [206, 89] on button "Contacts-Facturation" at bounding box center [200, 86] width 56 height 14
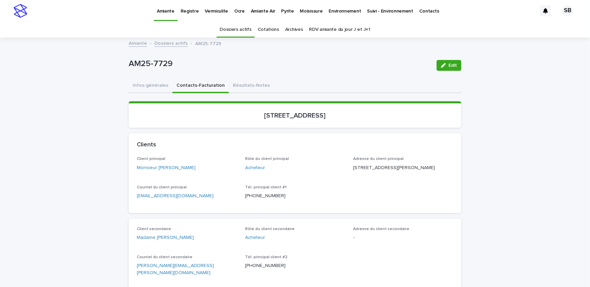
click at [217, 14] on link "Vermiculite" at bounding box center [217, 10] width 30 height 21
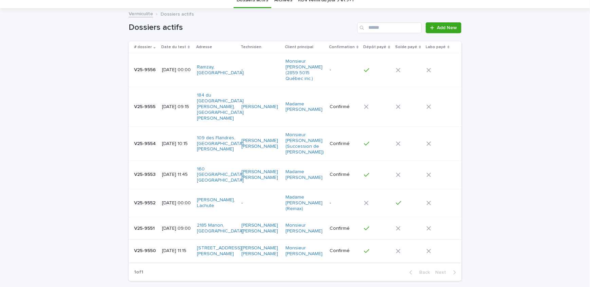
scroll to position [58, 0]
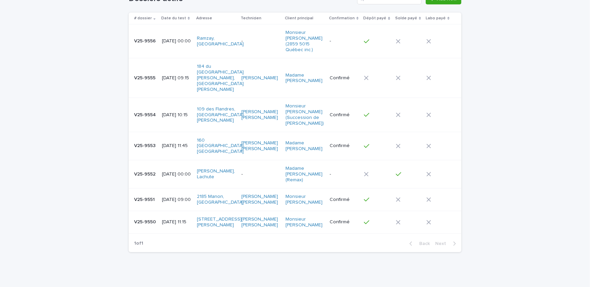
click at [156, 189] on td "V25-9551 V25-9551" at bounding box center [144, 200] width 31 height 23
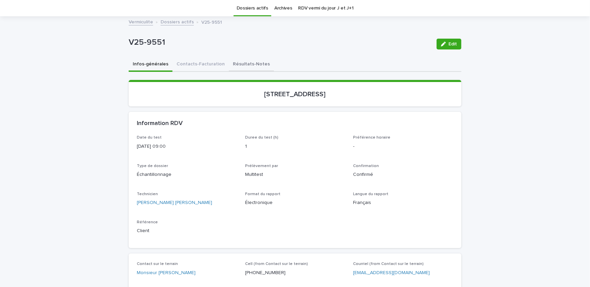
click at [254, 61] on button "Résultats-Notes" at bounding box center [251, 65] width 45 height 14
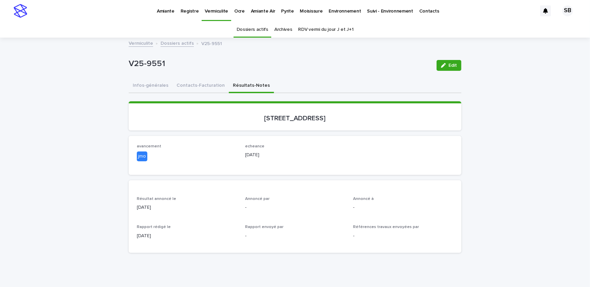
click at [204, 84] on button "Contacts-Facturation" at bounding box center [200, 86] width 56 height 14
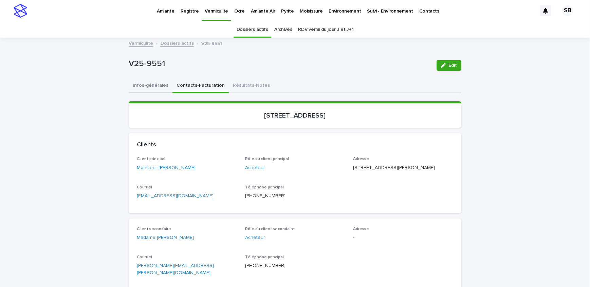
click at [148, 86] on button "Infos-générales" at bounding box center [151, 86] width 44 height 14
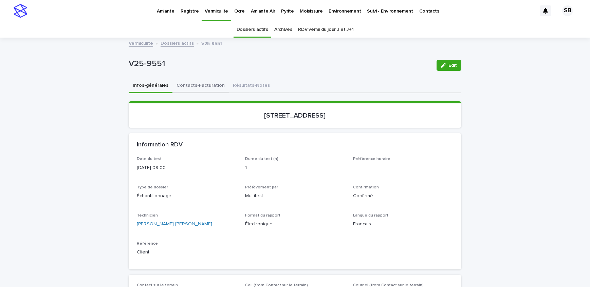
click at [201, 87] on button "Contacts-Facturation" at bounding box center [200, 86] width 56 height 14
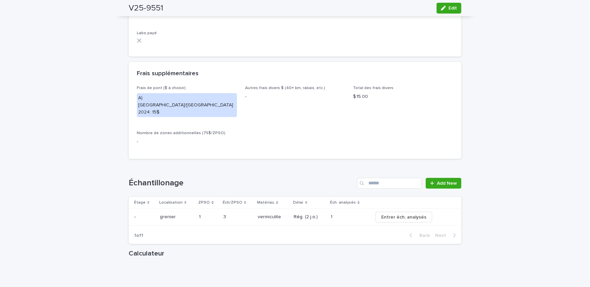
scroll to position [709, 0]
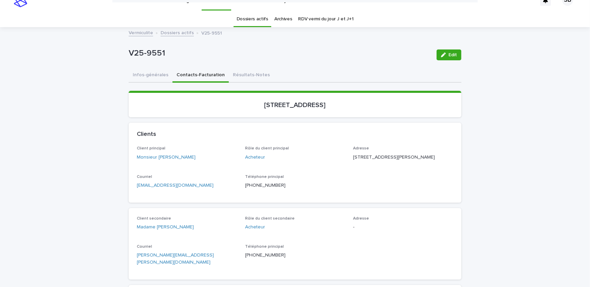
scroll to position [0, 0]
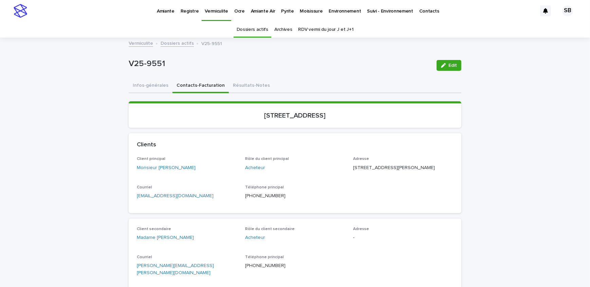
click at [162, 11] on p "Amiante" at bounding box center [166, 7] width 18 height 14
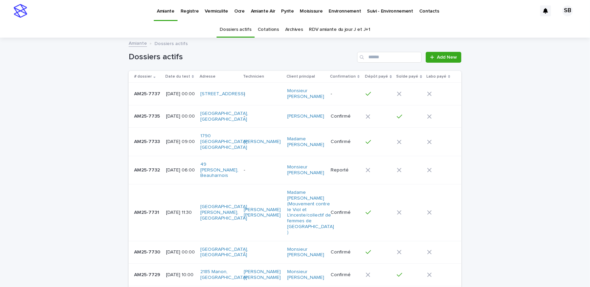
click at [208, 9] on p "Vermiculite" at bounding box center [216, 7] width 23 height 14
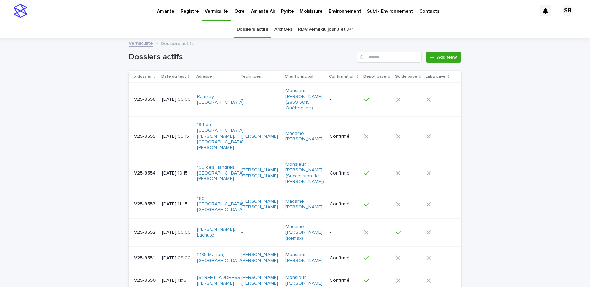
click at [163, 12] on p "Amiante" at bounding box center [166, 7] width 18 height 14
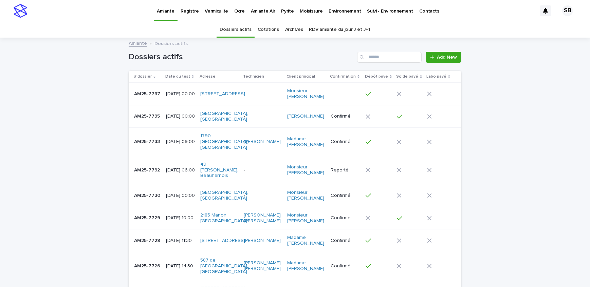
click at [214, 11] on p "Vermiculite" at bounding box center [216, 7] width 23 height 14
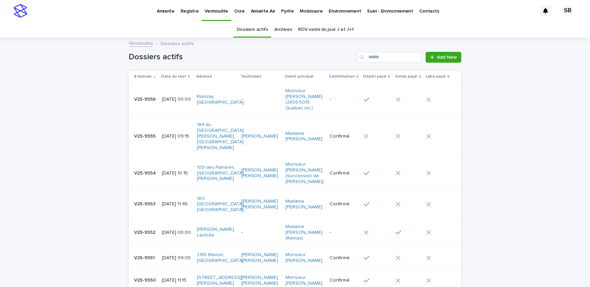
click at [164, 7] on p "Amiante" at bounding box center [166, 7] width 18 height 14
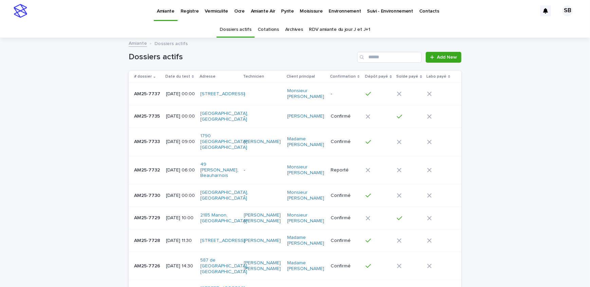
click at [220, 8] on p "Vermiculite" at bounding box center [216, 7] width 23 height 14
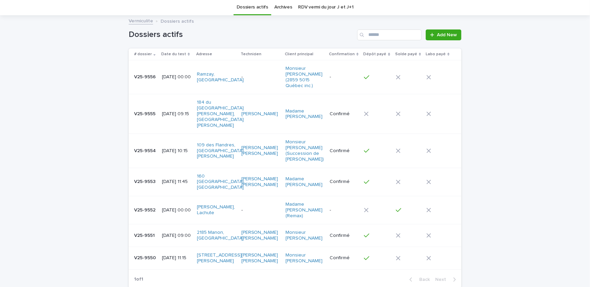
scroll to position [58, 0]
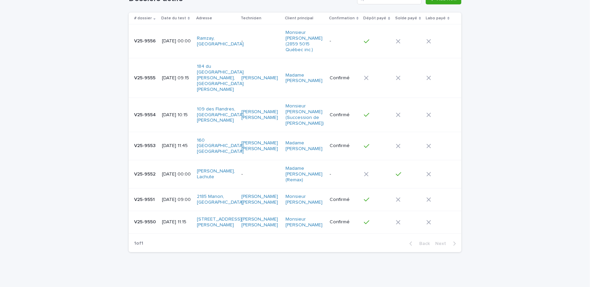
click at [142, 211] on td "V25-9550 V25-9550" at bounding box center [144, 222] width 31 height 23
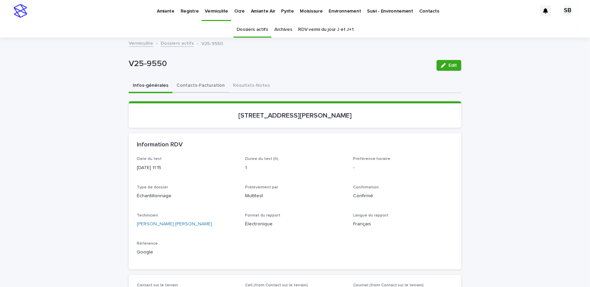
click at [196, 82] on button "Contacts-Facturation" at bounding box center [200, 86] width 56 height 14
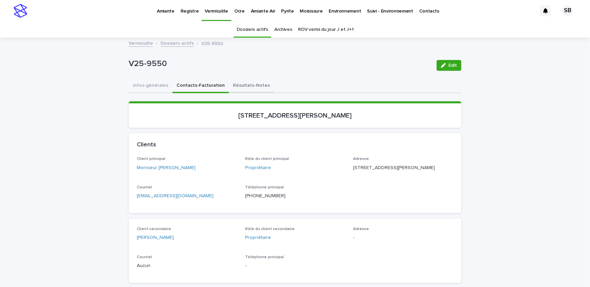
click at [247, 85] on button "Résultats-Notes" at bounding box center [251, 86] width 45 height 14
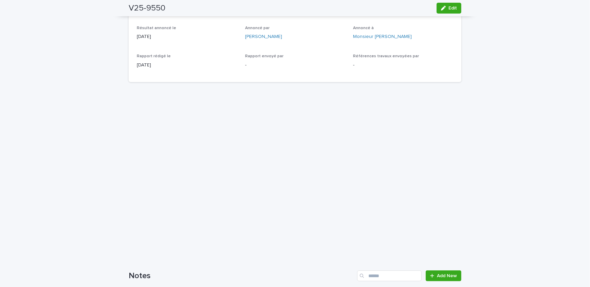
scroll to position [185, 0]
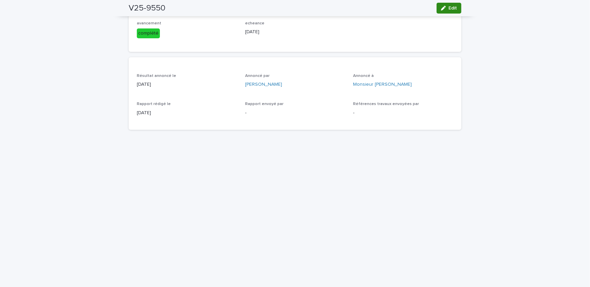
click at [447, 5] on button "Edit" at bounding box center [448, 8] width 25 height 11
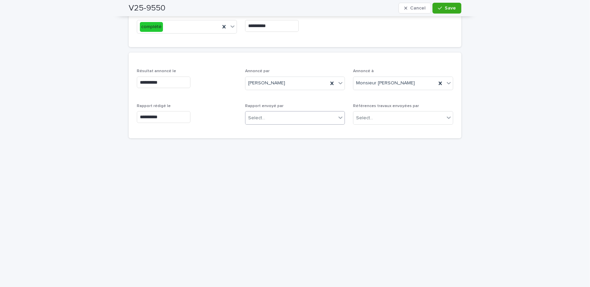
scroll to position [101, 0]
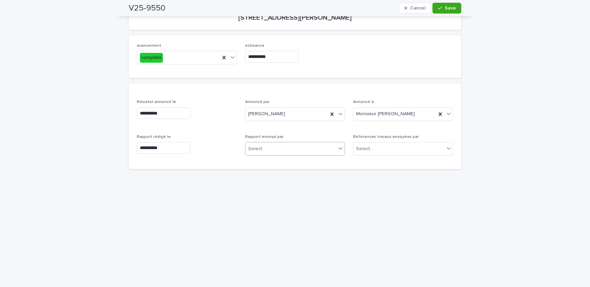
click at [299, 147] on div "Select..." at bounding box center [290, 149] width 91 height 11
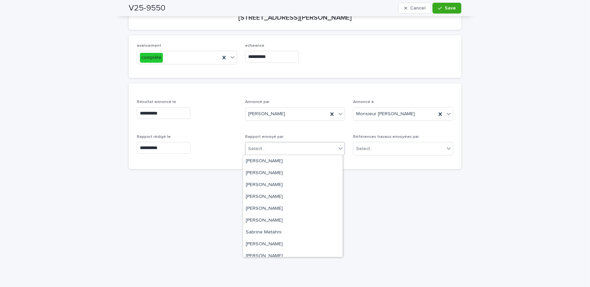
scroll to position [112, 0]
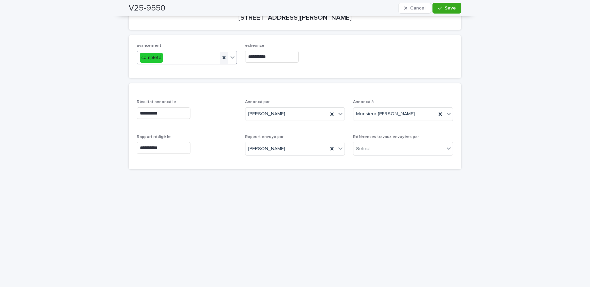
click at [221, 57] on icon at bounding box center [224, 57] width 7 height 7
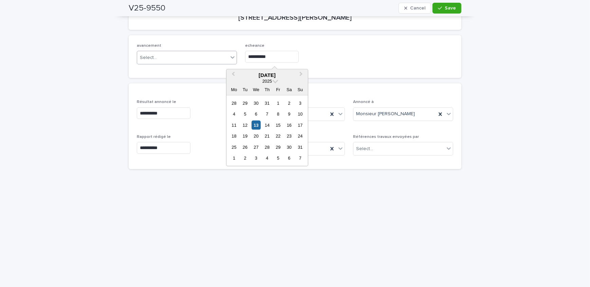
drag, startPoint x: 283, startPoint y: 55, endPoint x: 199, endPoint y: 62, distance: 83.8
click at [199, 62] on div "**********" at bounding box center [295, 56] width 316 height 26
click at [397, 59] on div "avancement Select... echeance" at bounding box center [295, 56] width 316 height 26
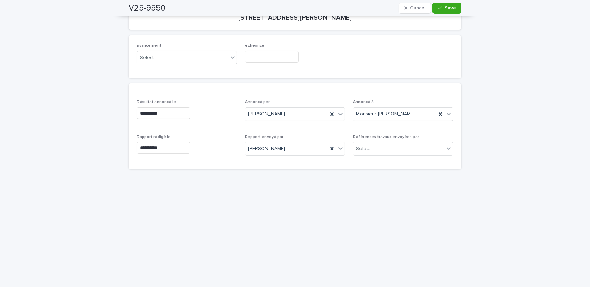
scroll to position [8, 0]
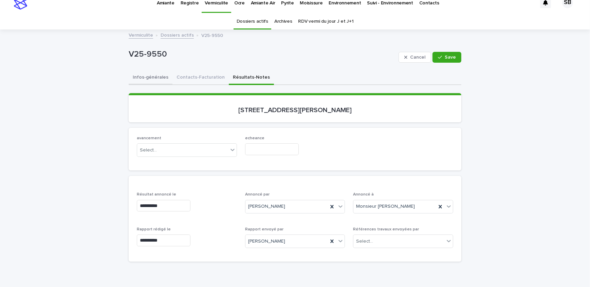
click at [151, 80] on button "Infos-générales" at bounding box center [151, 78] width 44 height 14
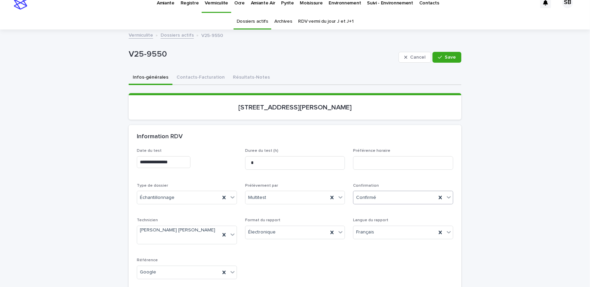
click at [389, 197] on div "Confirmé" at bounding box center [394, 197] width 83 height 11
click at [394, 279] on div "Archivé" at bounding box center [400, 282] width 99 height 12
click at [441, 56] on div "button" at bounding box center [441, 57] width 7 height 5
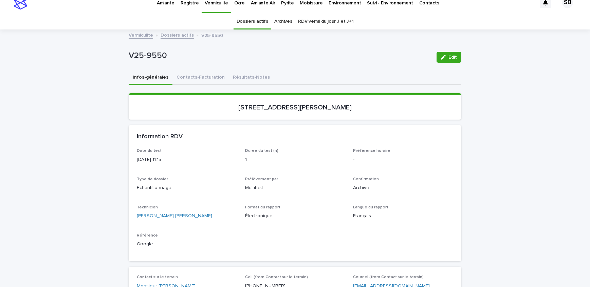
click at [177, 35] on link "Dossiers actifs" at bounding box center [176, 35] width 33 height 8
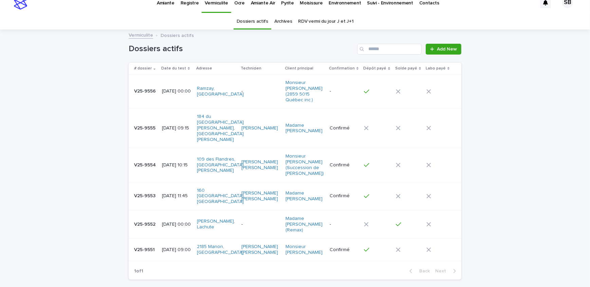
scroll to position [21, 0]
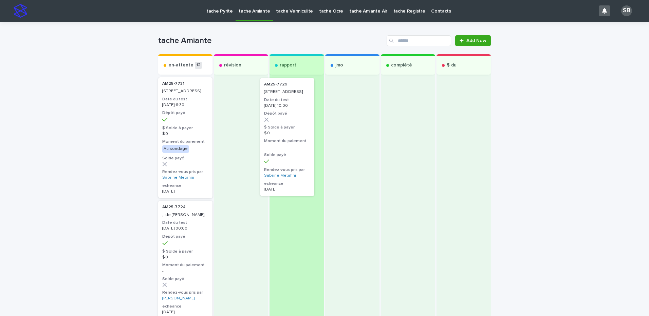
drag, startPoint x: 182, startPoint y: 128, endPoint x: 292, endPoint y: 127, distance: 110.3
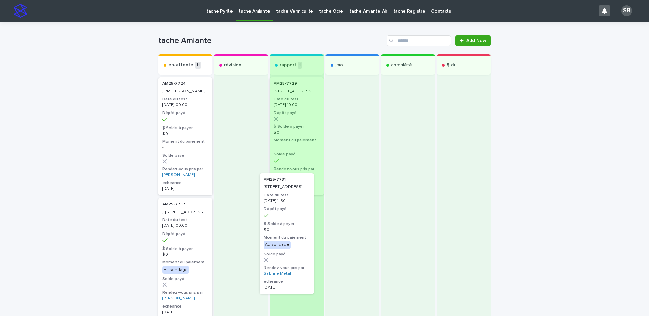
drag, startPoint x: 179, startPoint y: 136, endPoint x: 284, endPoint y: 233, distance: 143.4
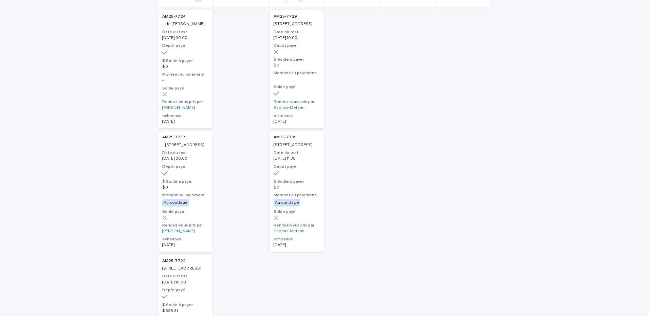
scroll to position [68, 0]
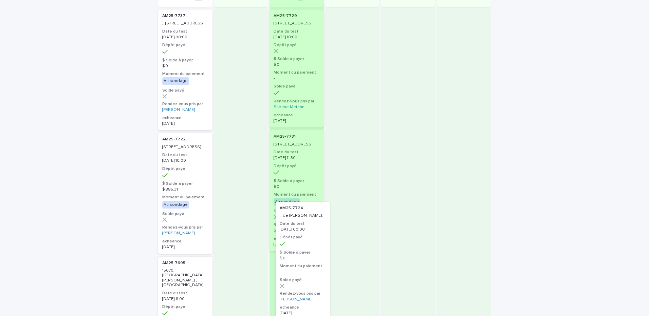
drag, startPoint x: 186, startPoint y: 101, endPoint x: 308, endPoint y: 296, distance: 229.9
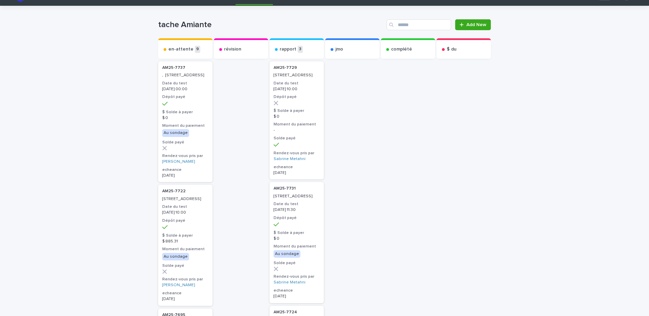
scroll to position [0, 0]
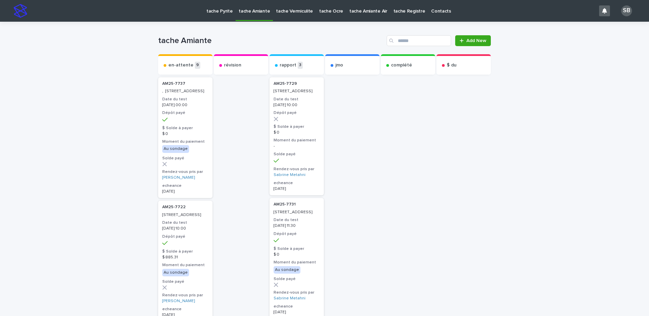
click at [288, 14] on p "tache Vermiculite" at bounding box center [294, 7] width 37 height 14
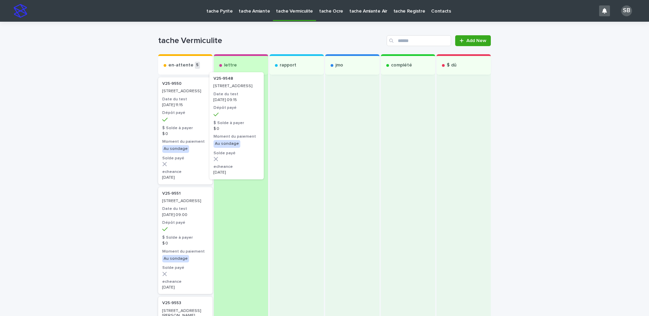
drag, startPoint x: 199, startPoint y: 137, endPoint x: 238, endPoint y: 127, distance: 40.7
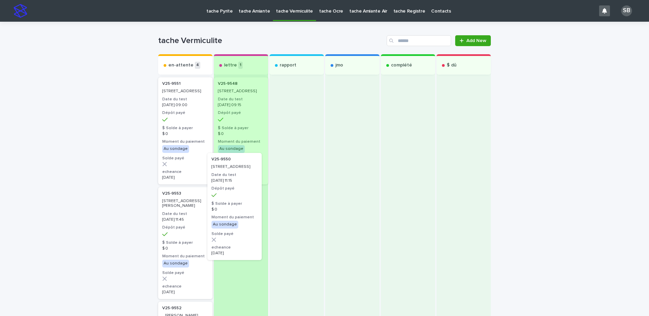
drag, startPoint x: 182, startPoint y: 134, endPoint x: 236, endPoint y: 211, distance: 94.2
click at [236, 211] on div "en-attente 4 V25-9550 290, 14e Avenue, Saint-Jean-sur-Richelieu Date du test 20…" at bounding box center [324, 269] width 333 height 430
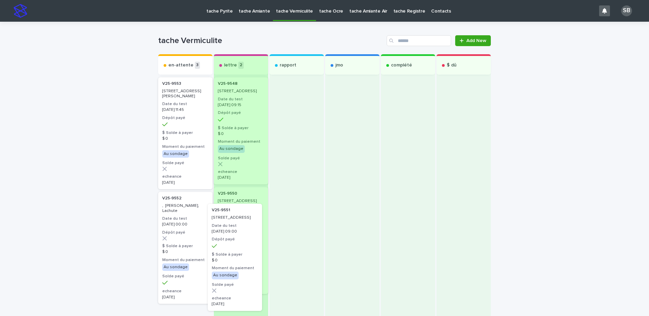
drag, startPoint x: 169, startPoint y: 120, endPoint x: 223, endPoint y: 249, distance: 139.3
click at [223, 249] on div "en-attente 3 V25-9551 2185, avenue Manon, Laval Date du test 2025-08-11 09:00 D…" at bounding box center [324, 214] width 333 height 320
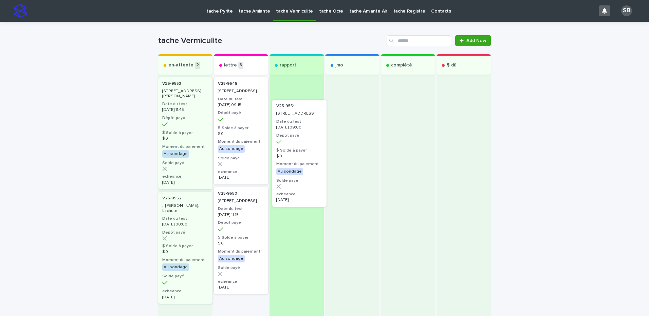
drag, startPoint x: 239, startPoint y: 291, endPoint x: 304, endPoint y: 76, distance: 225.0
click at [304, 76] on div "en-attente 2 V25-9553 160, rue Saint-Laurent, Saint-Damase Date du test 2025-08…" at bounding box center [324, 209] width 333 height 310
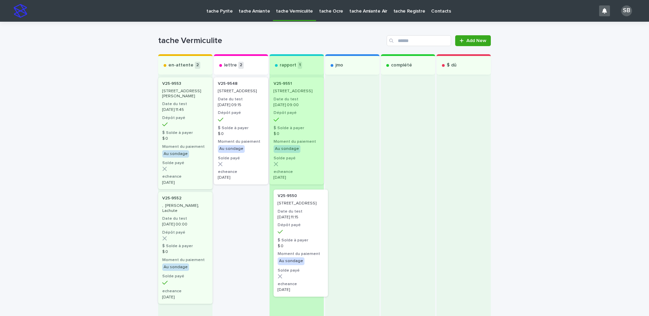
drag, startPoint x: 257, startPoint y: 229, endPoint x: 298, endPoint y: 229, distance: 41.7
click at [298, 229] on div "en-attente 2 V25-9553 160, rue Saint-Laurent, Saint-Damase Date du test 2025-08…" at bounding box center [324, 197] width 333 height 286
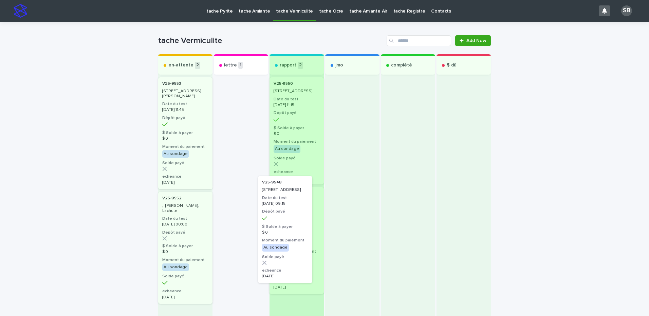
click at [290, 259] on div "en-attente 2 V25-9553 160, rue Saint-Laurent, Saint-Damase Date du test 2025-08…" at bounding box center [324, 197] width 333 height 286
